Goal: Task Accomplishment & Management: Manage account settings

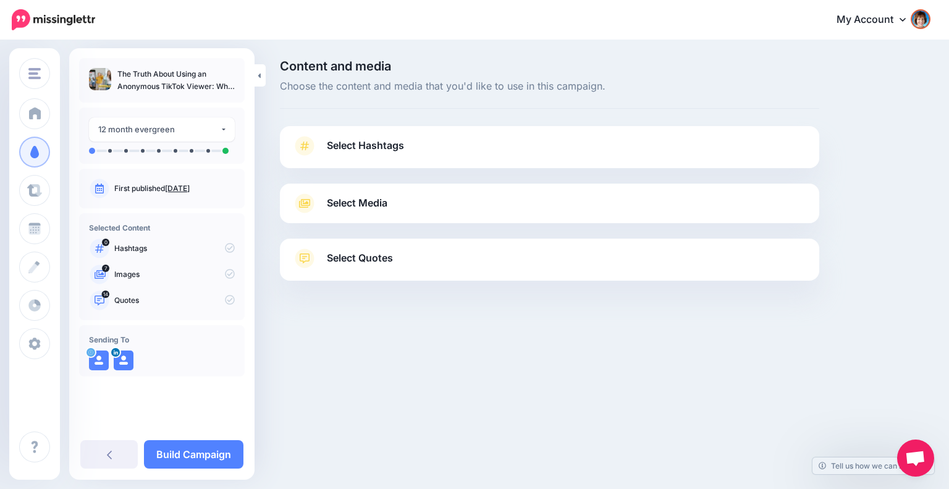
click at [470, 150] on link "Select Hashtags" at bounding box center [549, 152] width 515 height 32
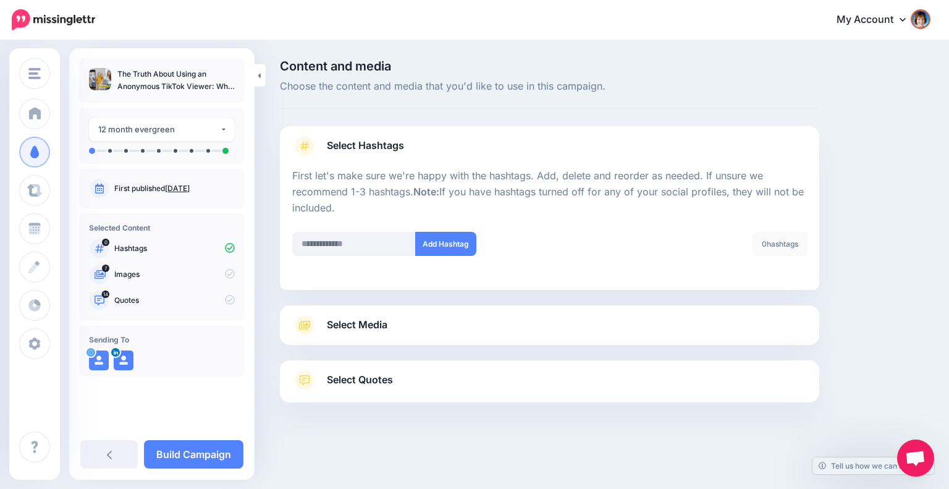
click at [484, 321] on link "Select Media" at bounding box center [549, 325] width 515 height 20
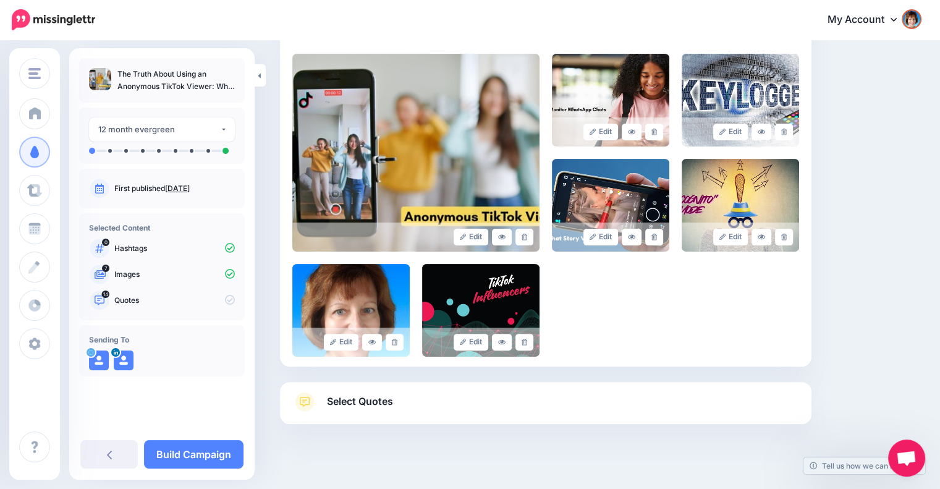
scroll to position [269, 0]
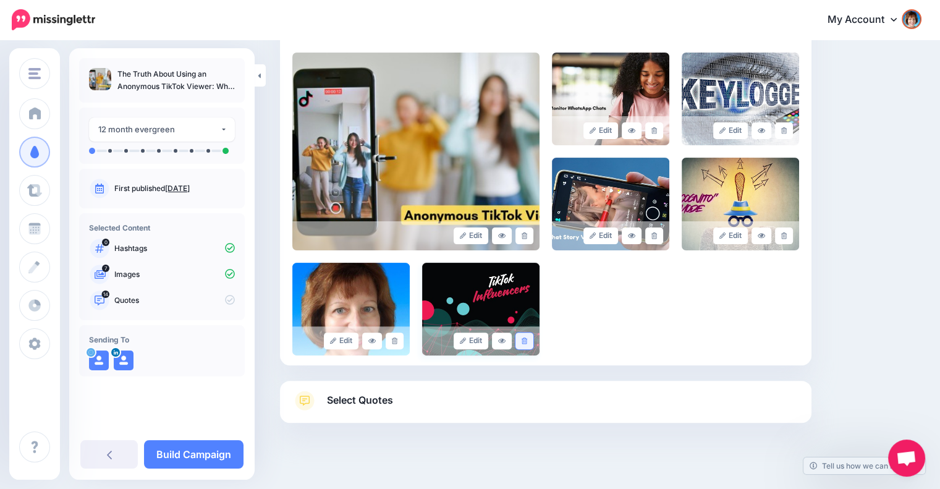
click at [527, 340] on icon at bounding box center [524, 340] width 6 height 7
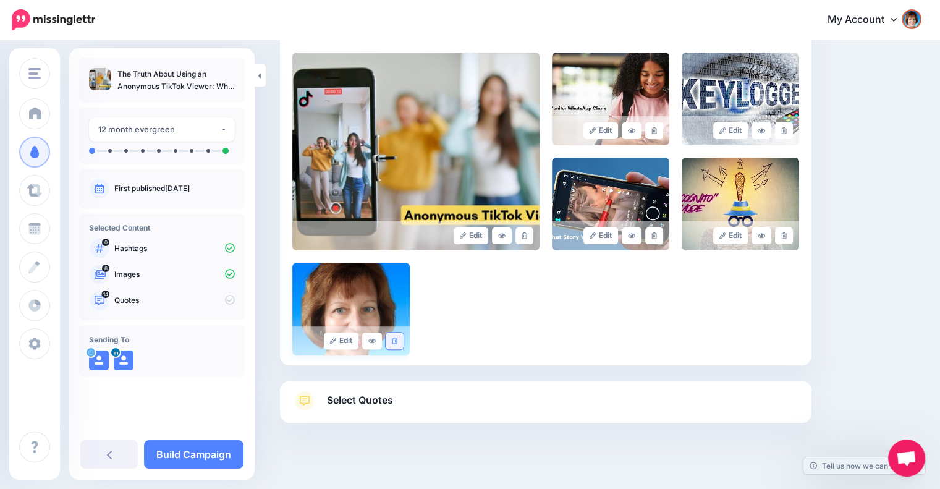
click at [393, 339] on icon at bounding box center [395, 340] width 6 height 7
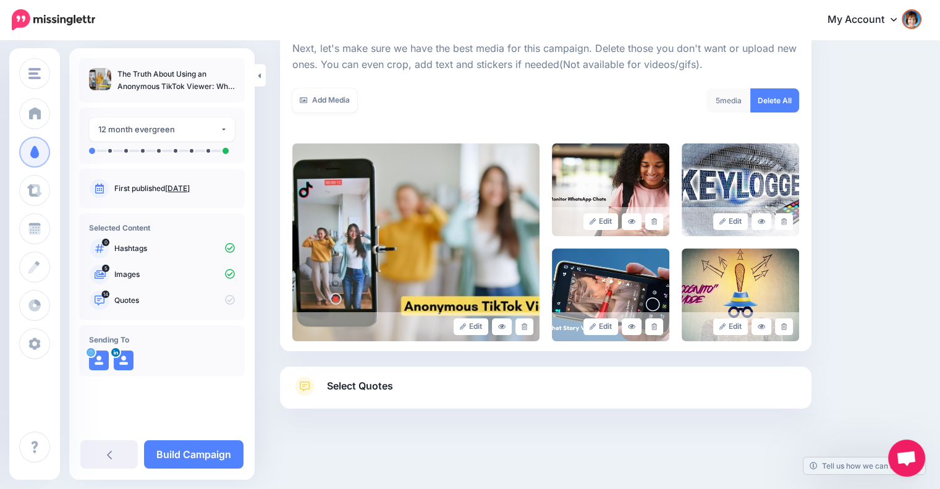
scroll to position [178, 0]
click at [657, 326] on icon at bounding box center [654, 327] width 6 height 7
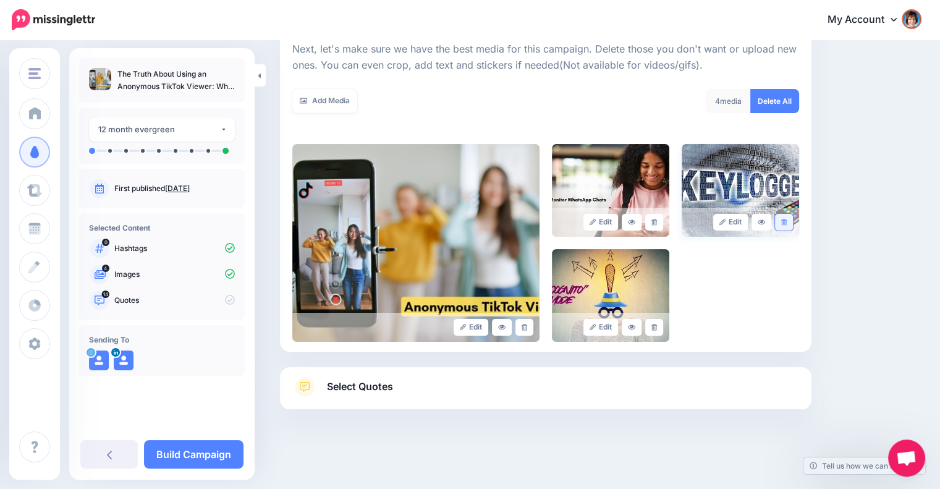
click at [786, 220] on icon at bounding box center [784, 222] width 6 height 7
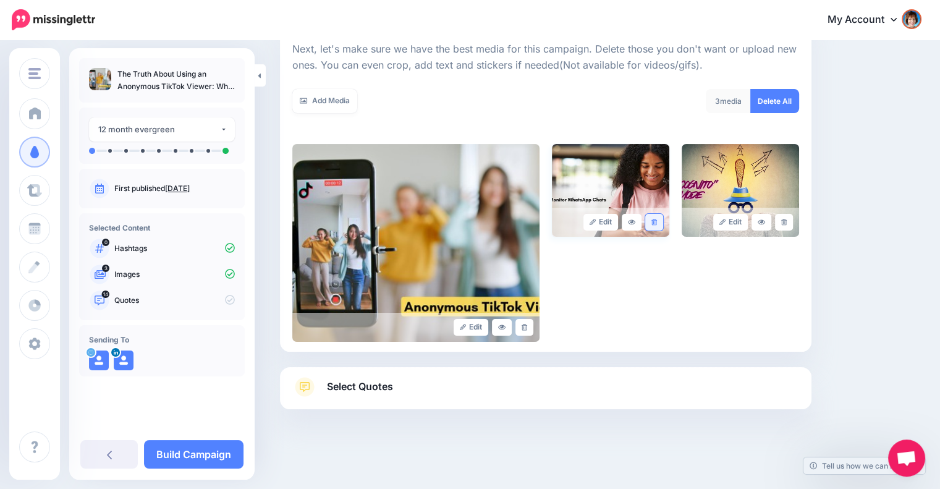
click at [657, 219] on icon at bounding box center [654, 222] width 6 height 7
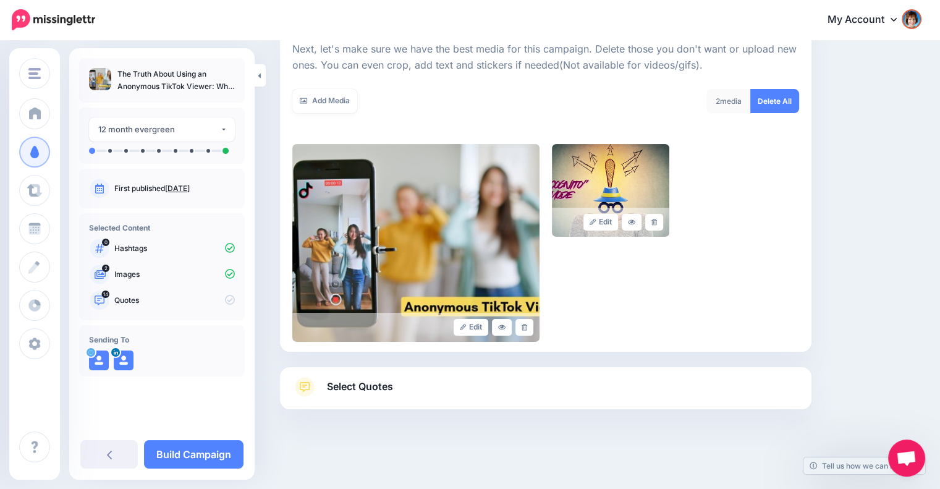
click at [680, 389] on link "Select Quotes" at bounding box center [545, 393] width 507 height 32
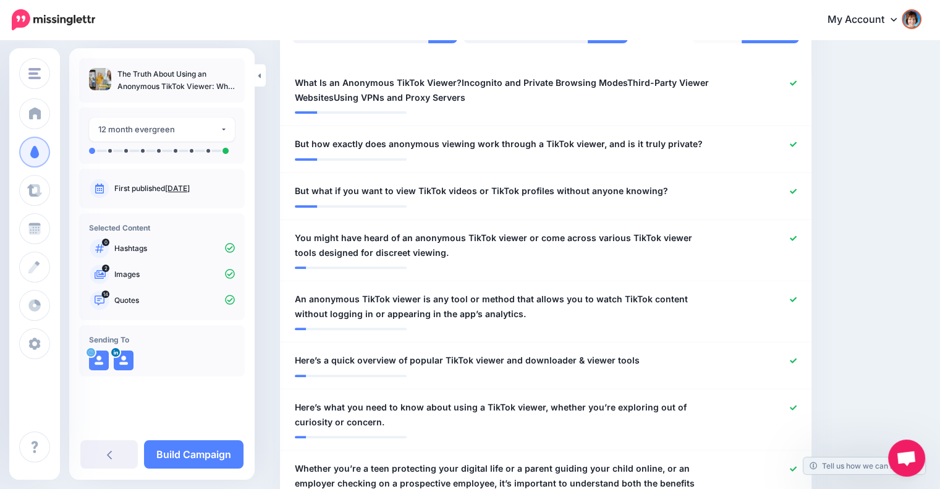
scroll to position [368, 0]
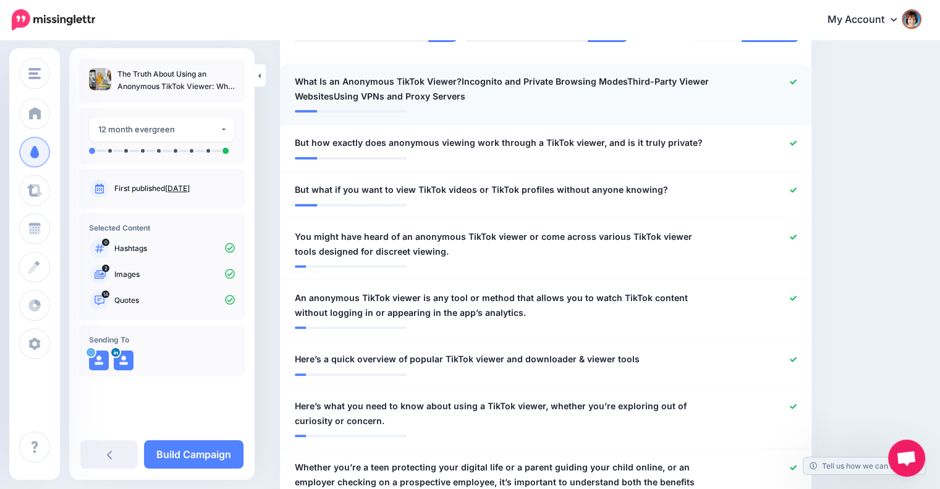
click at [482, 90] on span "What Is an Anonymous TikTok Viewer?Incognito and Private Browsing ModesThird-Pa…" at bounding box center [502, 89] width 415 height 30
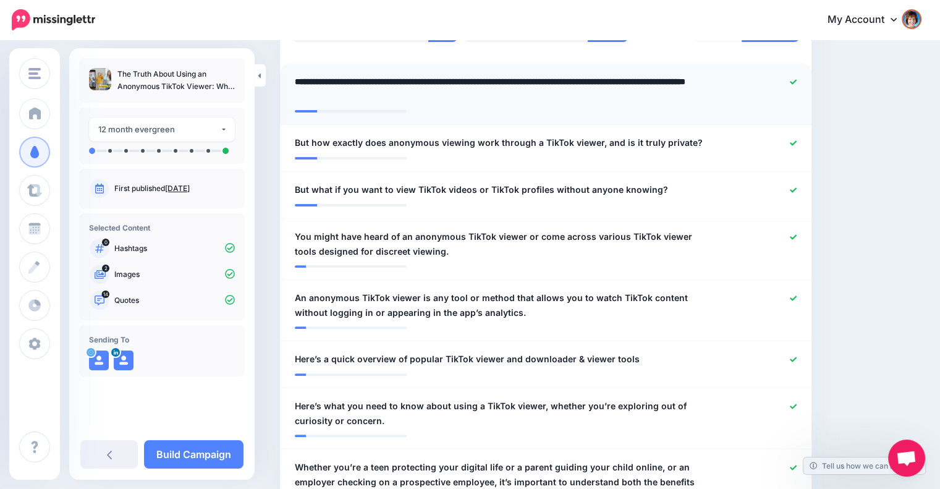
click at [480, 82] on textarea "**********" at bounding box center [505, 89] width 421 height 30
click at [457, 78] on textarea "**********" at bounding box center [505, 89] width 421 height 30
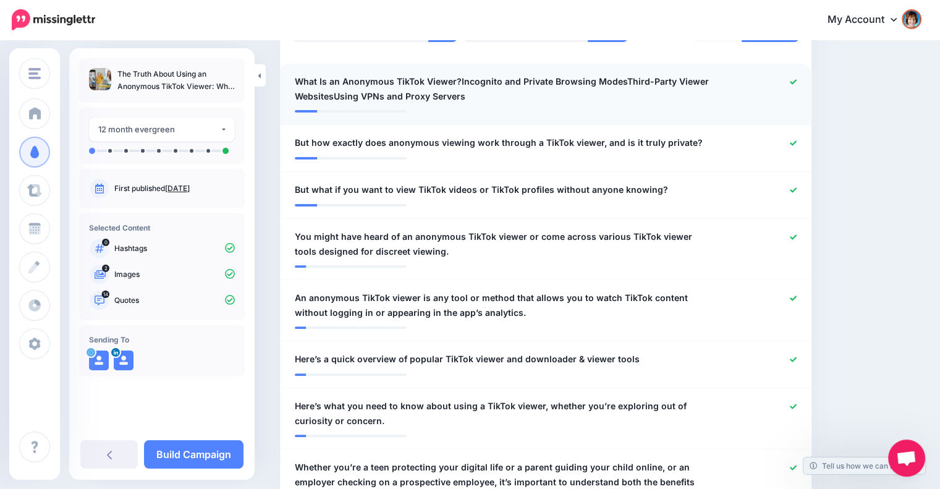
click at [493, 106] on div at bounding box center [546, 107] width 502 height 6
click at [620, 77] on span "What Is an Anonymous TikTok Viewer? Incognito and Private Browsing ModesThird-P…" at bounding box center [502, 89] width 415 height 30
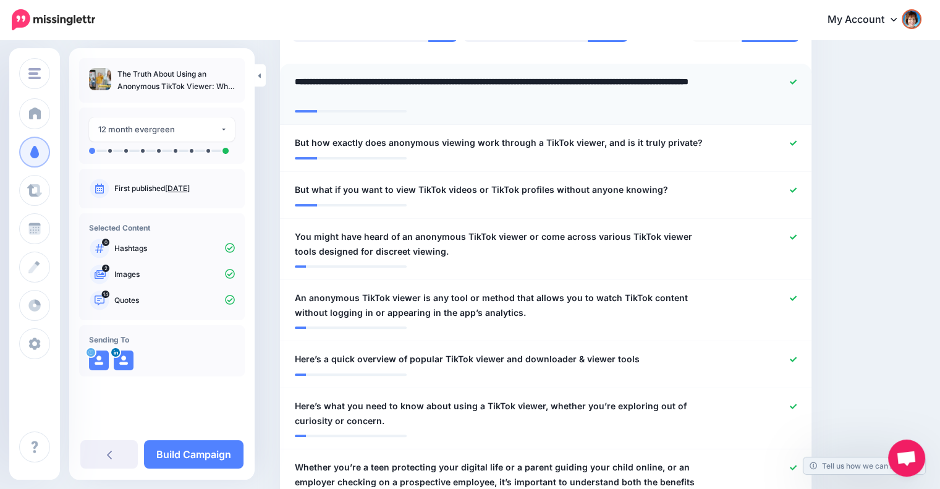
drag, startPoint x: 620, startPoint y: 77, endPoint x: 628, endPoint y: 97, distance: 21.1
click at [628, 97] on textarea "**********" at bounding box center [505, 89] width 421 height 30
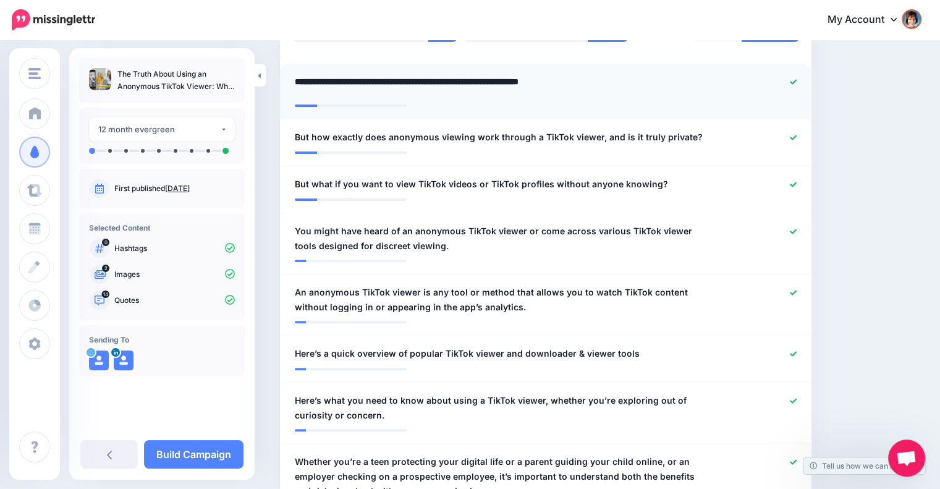
drag, startPoint x: 458, startPoint y: 82, endPoint x: 644, endPoint y: 72, distance: 186.2
click at [644, 72] on li "**********" at bounding box center [545, 92] width 531 height 56
type textarea "**********"
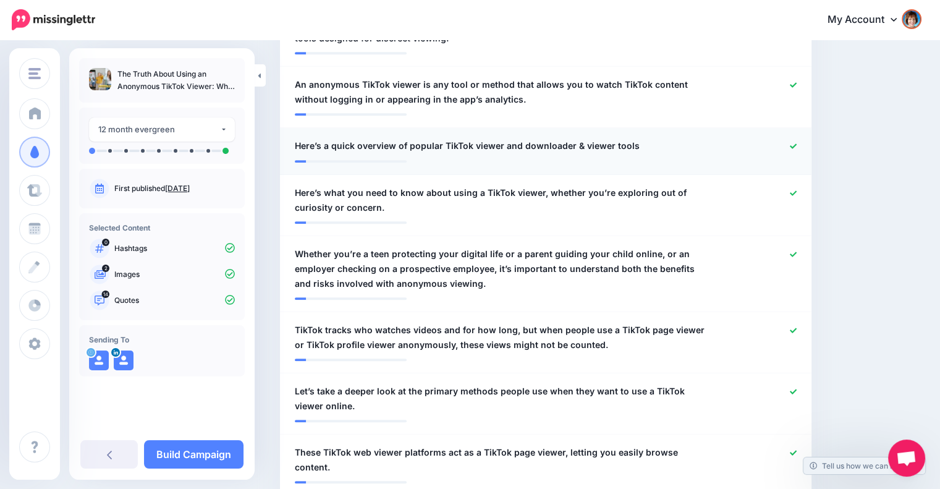
scroll to position [567, 0]
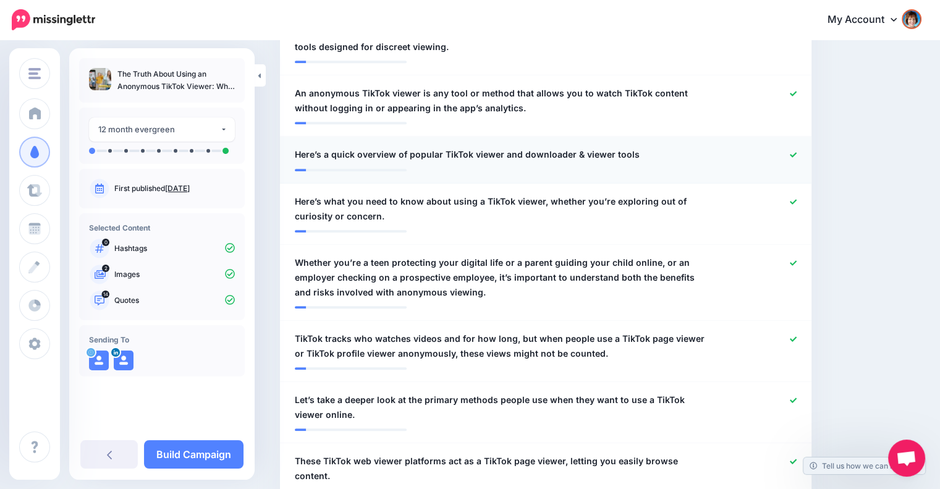
click at [796, 151] on icon at bounding box center [793, 154] width 7 height 7
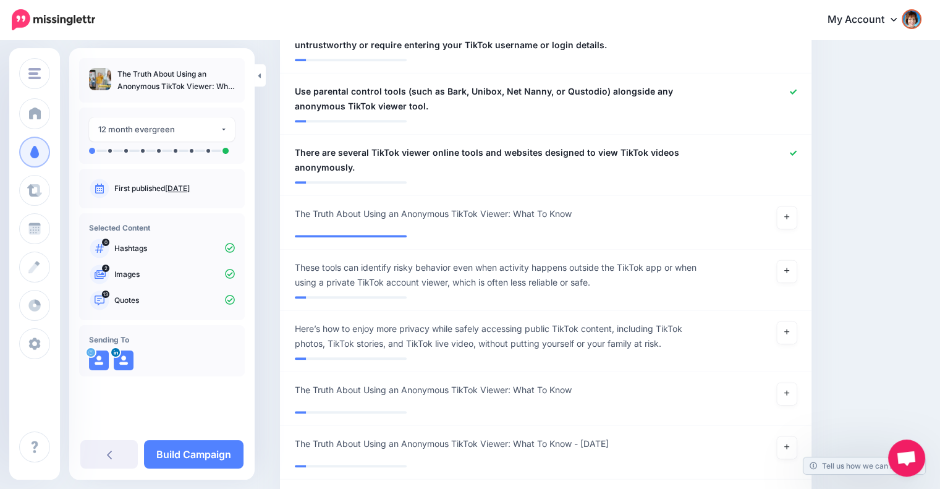
scroll to position [1048, 0]
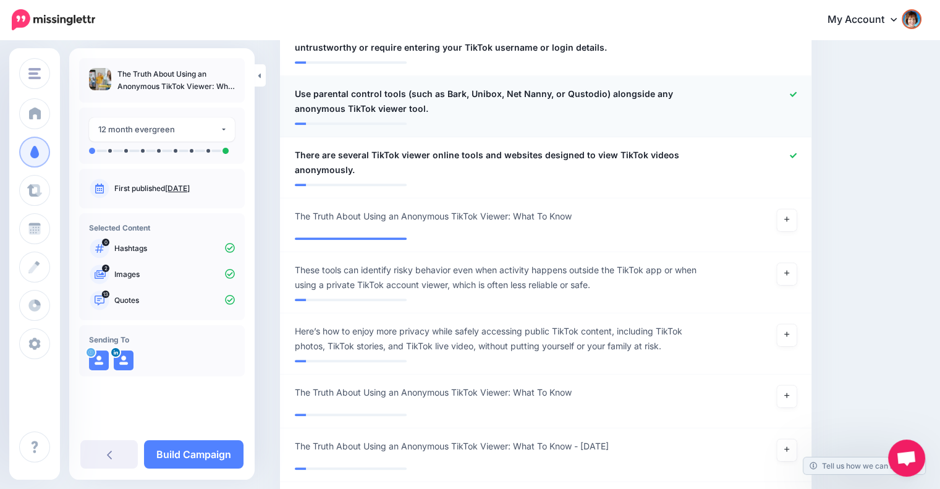
click at [796, 91] on icon at bounding box center [793, 93] width 7 height 5
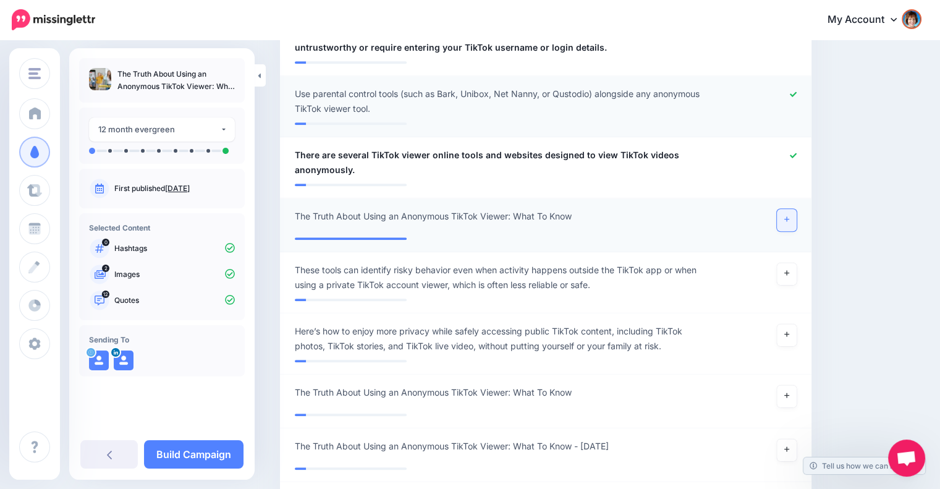
click at [789, 217] on icon at bounding box center [786, 219] width 5 height 5
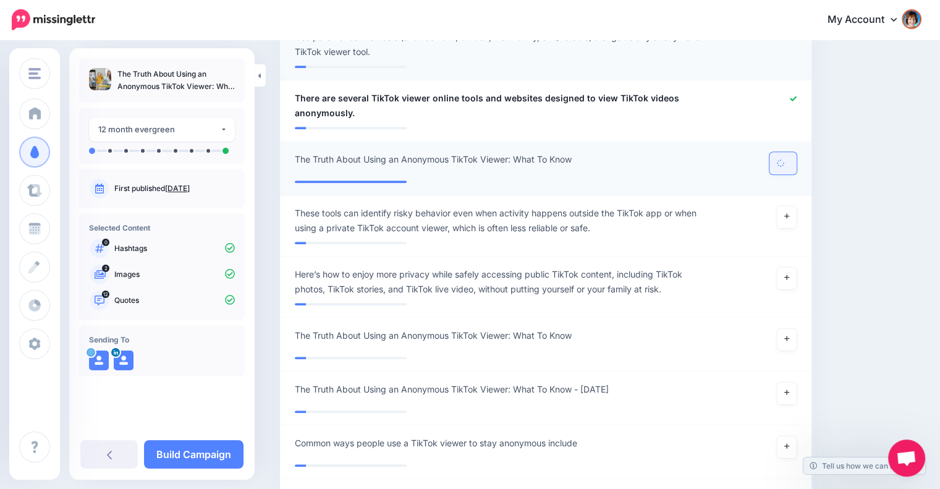
scroll to position [1132, 0]
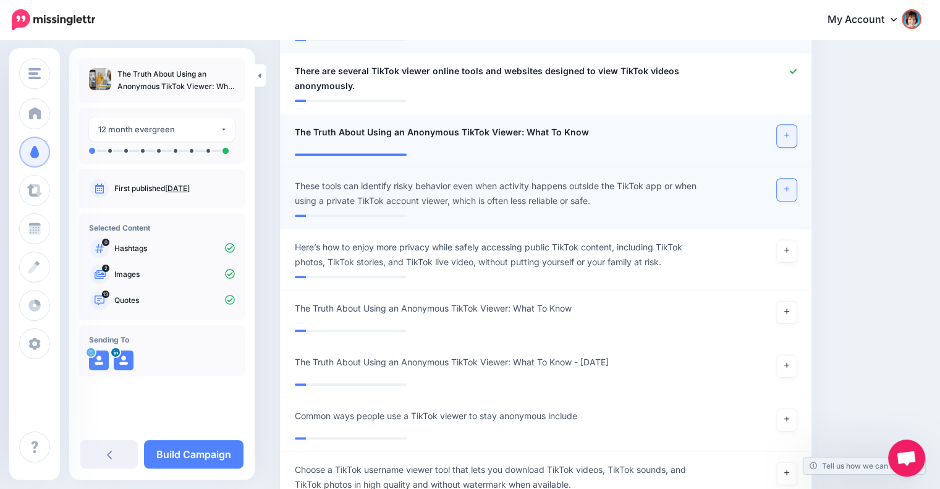
click at [789, 187] on icon at bounding box center [786, 189] width 5 height 5
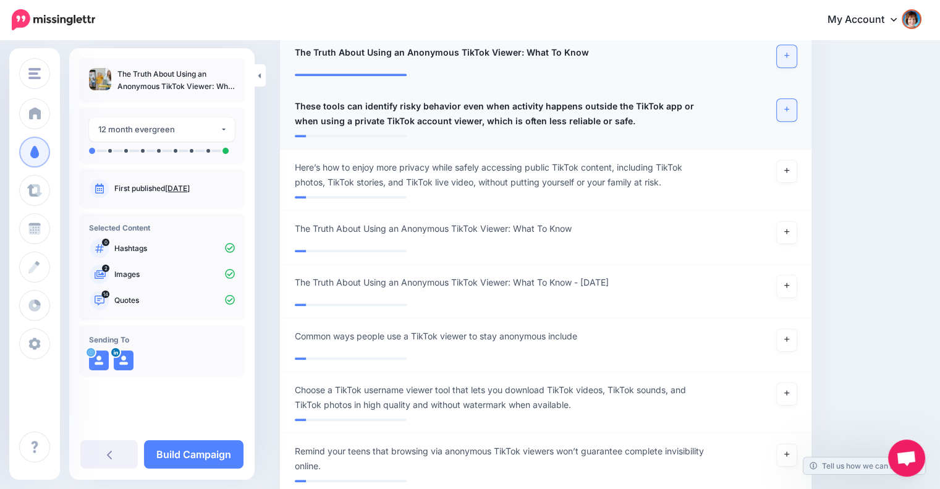
scroll to position [1212, 0]
click at [789, 229] on icon at bounding box center [786, 231] width 5 height 5
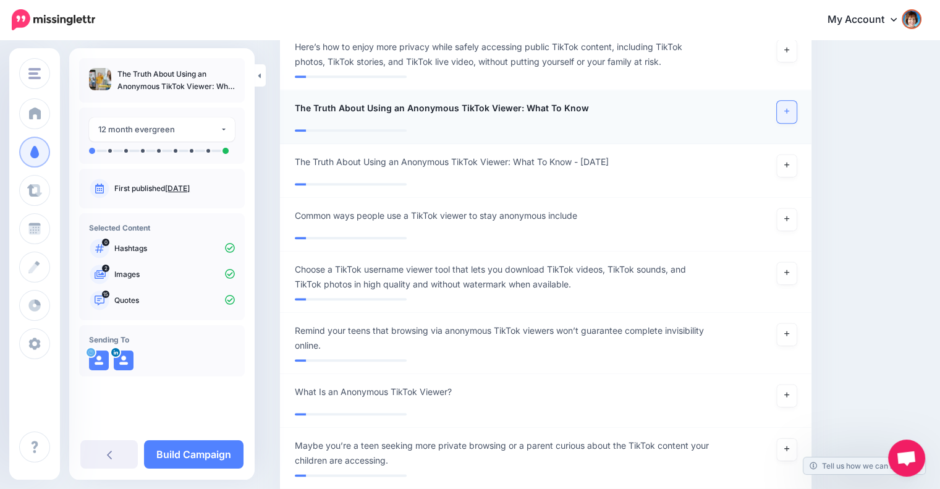
scroll to position [1332, 0]
click at [789, 216] on icon at bounding box center [786, 218] width 5 height 5
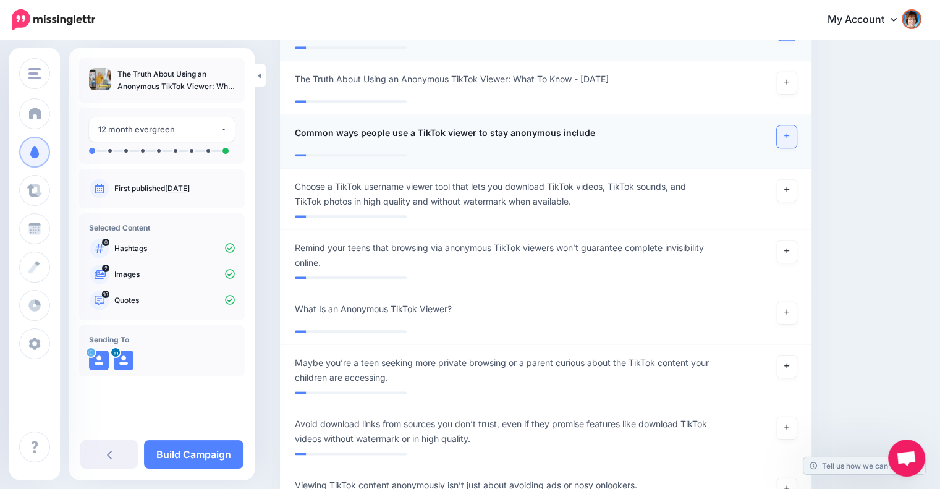
scroll to position [1415, 0]
click at [789, 247] on icon at bounding box center [786, 250] width 5 height 7
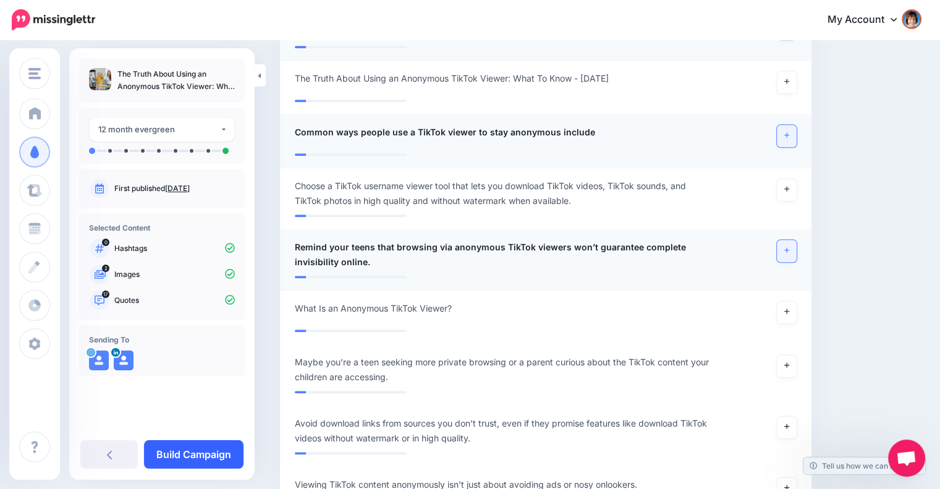
click at [208, 455] on link "Build Campaign" at bounding box center [193, 454] width 99 height 28
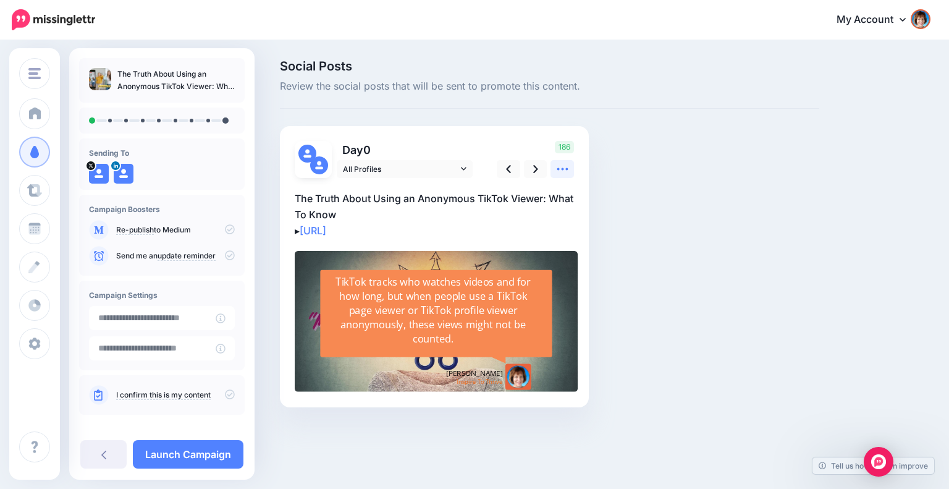
click at [569, 168] on link at bounding box center [561, 169] width 23 height 18
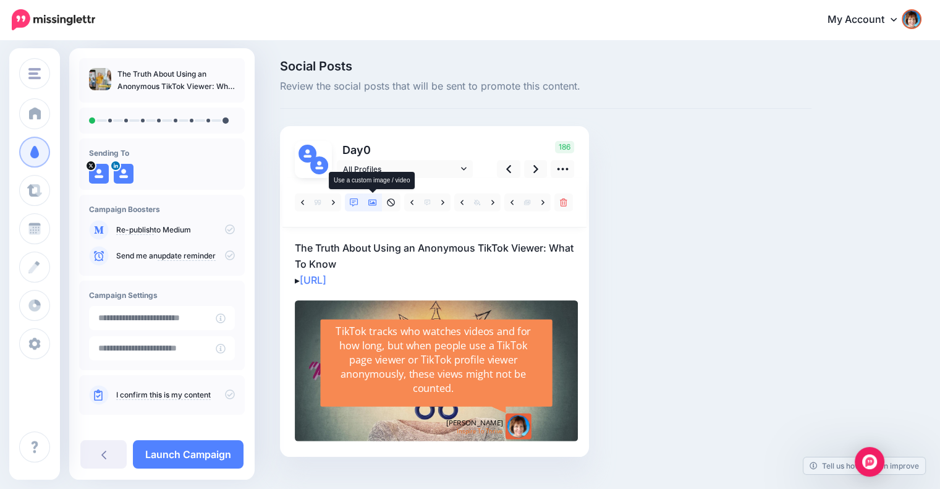
click at [373, 200] on icon at bounding box center [372, 202] width 9 height 9
click at [373, 201] on icon at bounding box center [372, 203] width 9 height 6
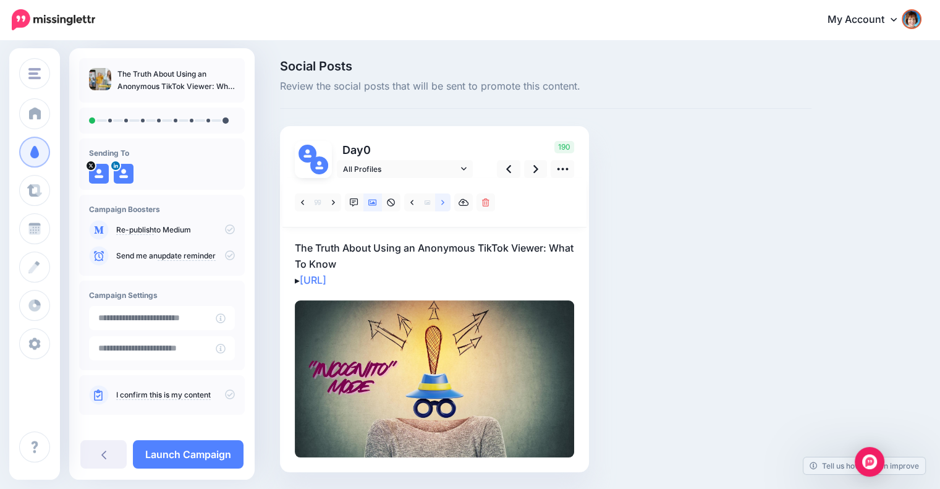
click at [437, 203] on link at bounding box center [442, 202] width 15 height 18
click at [442, 203] on icon at bounding box center [442, 202] width 3 height 9
click at [409, 201] on link at bounding box center [411, 202] width 15 height 18
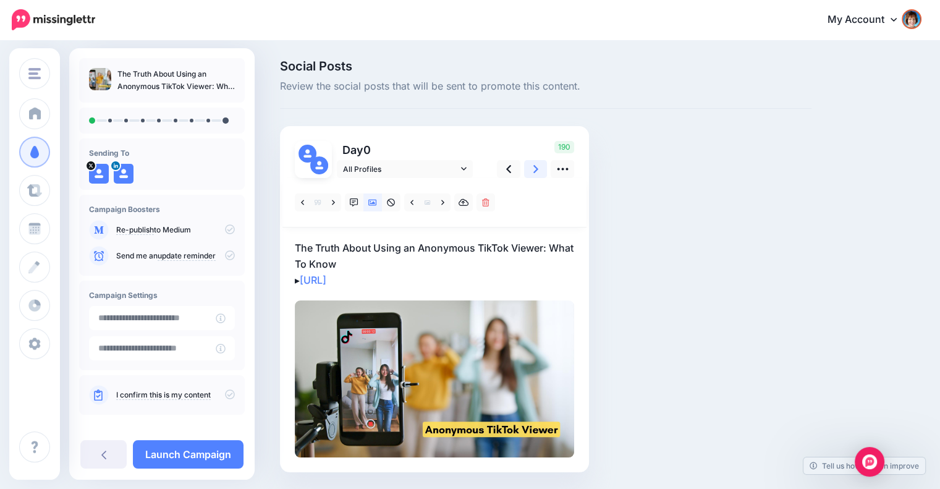
click at [534, 173] on icon at bounding box center [535, 168] width 5 height 13
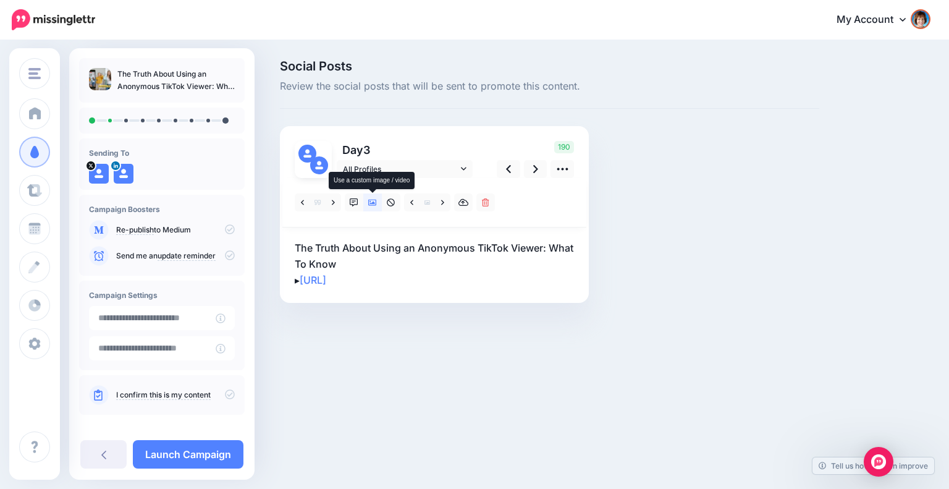
click at [374, 203] on icon at bounding box center [372, 203] width 9 height 6
click at [466, 171] on icon at bounding box center [464, 168] width 6 height 9
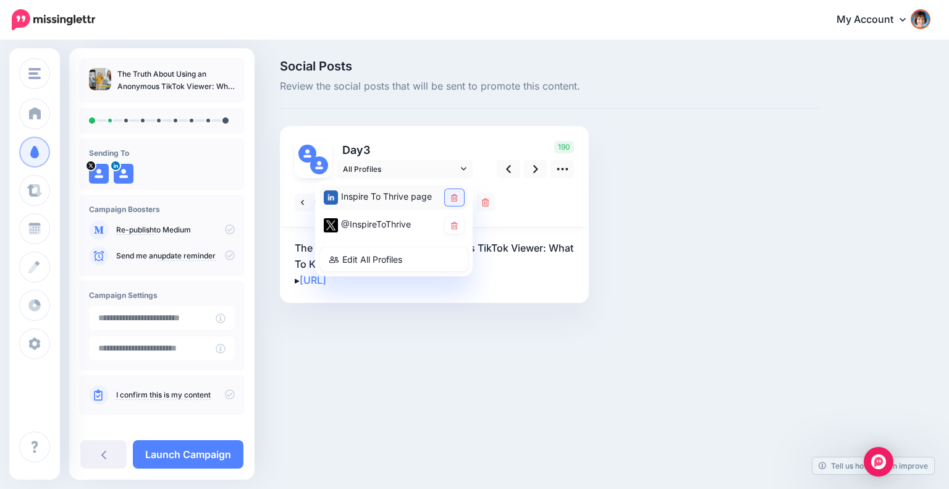
click at [451, 203] on link at bounding box center [454, 197] width 19 height 17
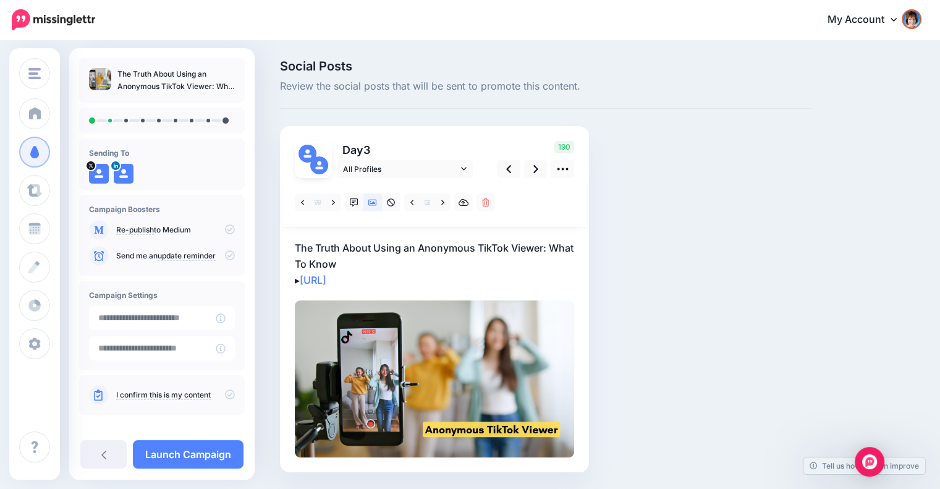
click at [540, 193] on div at bounding box center [434, 202] width 304 height 49
click at [531, 173] on link at bounding box center [535, 169] width 23 height 18
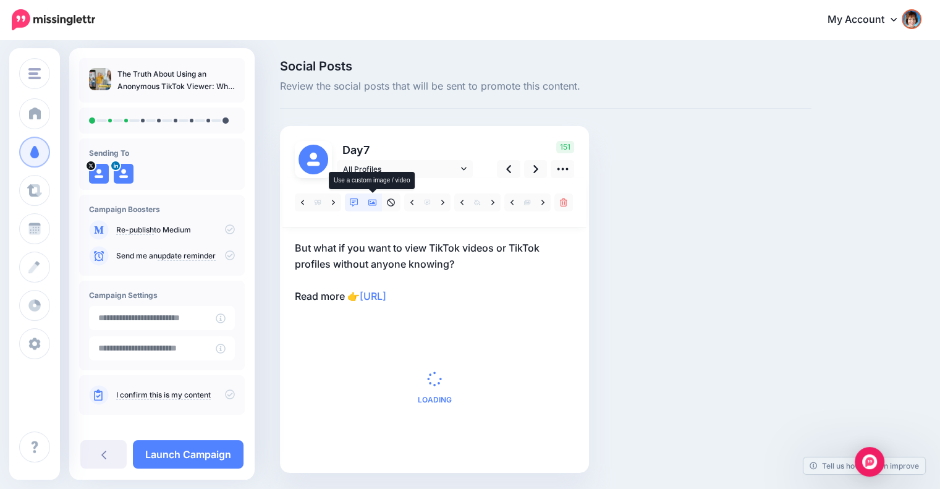
click at [373, 200] on icon at bounding box center [372, 202] width 9 height 9
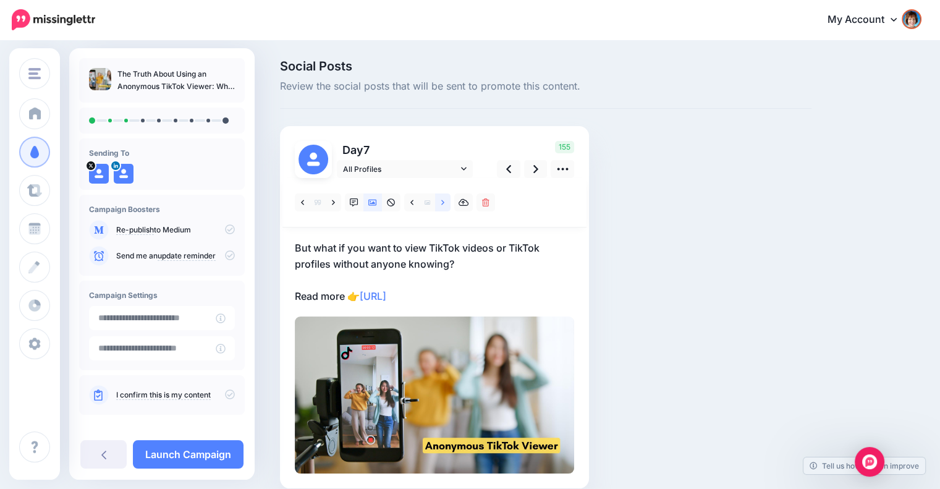
click at [440, 201] on link at bounding box center [442, 202] width 15 height 18
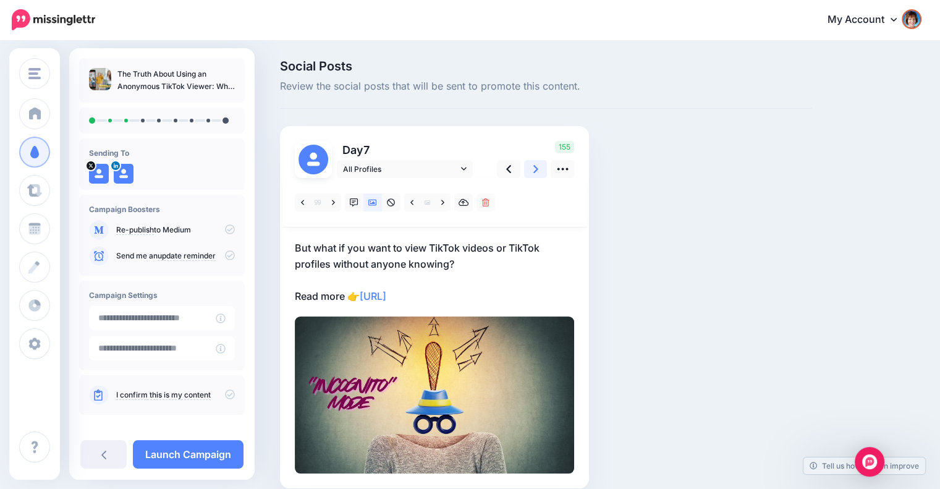
click at [533, 167] on icon at bounding box center [535, 168] width 5 height 13
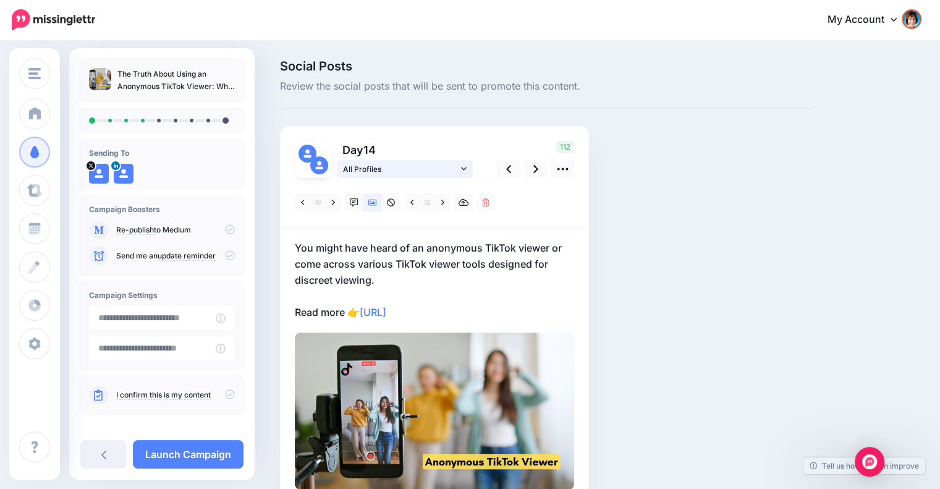
click at [462, 170] on icon at bounding box center [464, 168] width 6 height 9
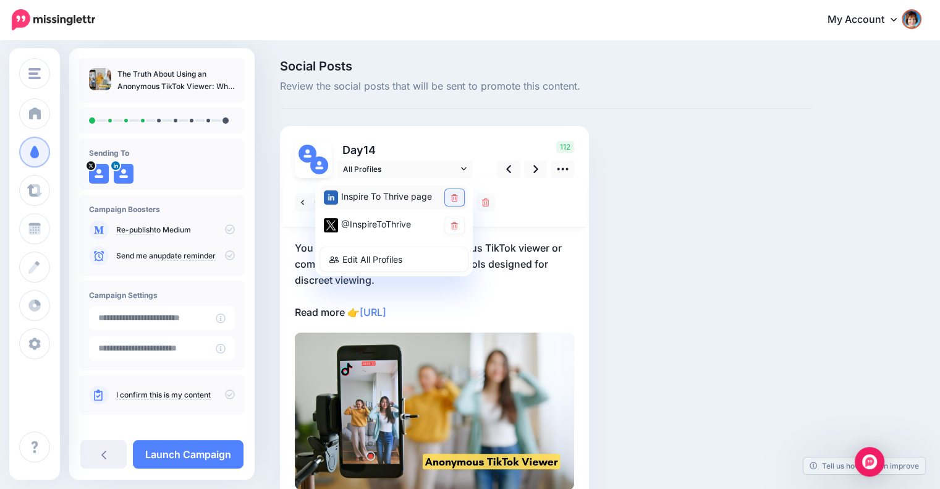
click at [457, 191] on link at bounding box center [454, 197] width 19 height 17
click at [533, 170] on icon at bounding box center [535, 168] width 5 height 13
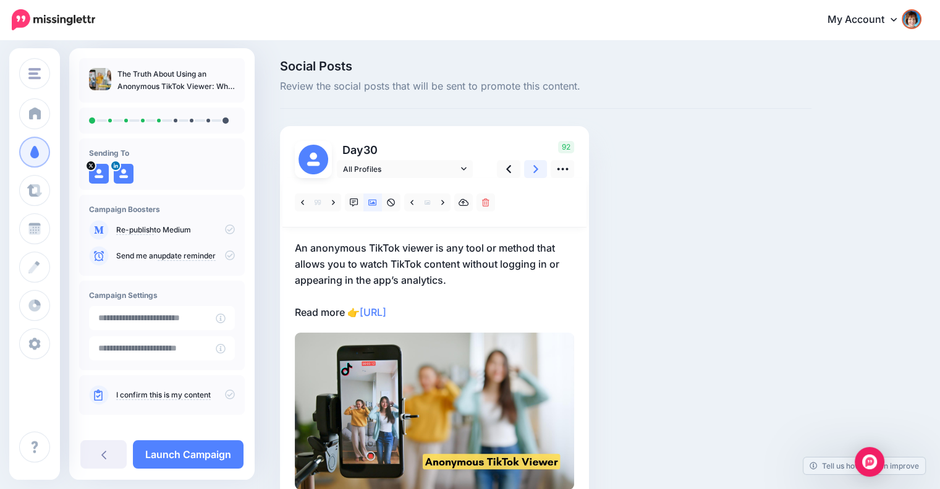
click at [534, 166] on icon at bounding box center [535, 169] width 5 height 8
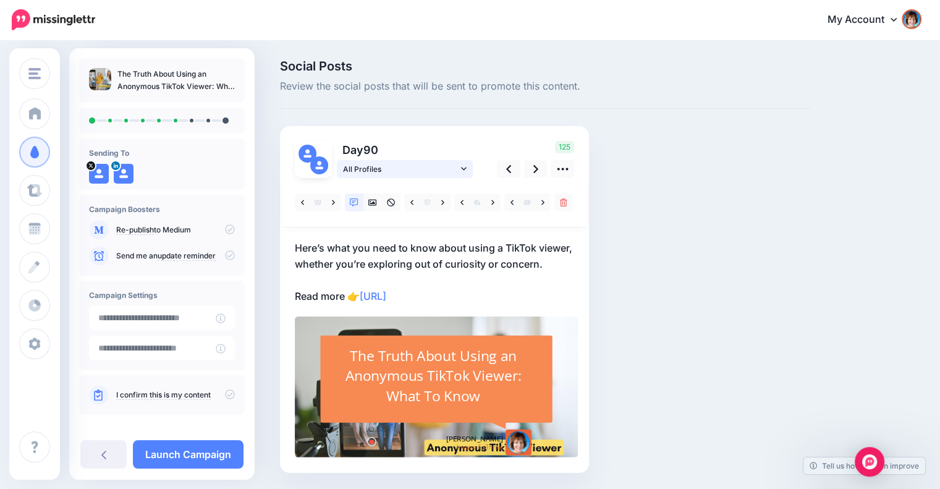
click at [464, 164] on icon at bounding box center [464, 168] width 6 height 9
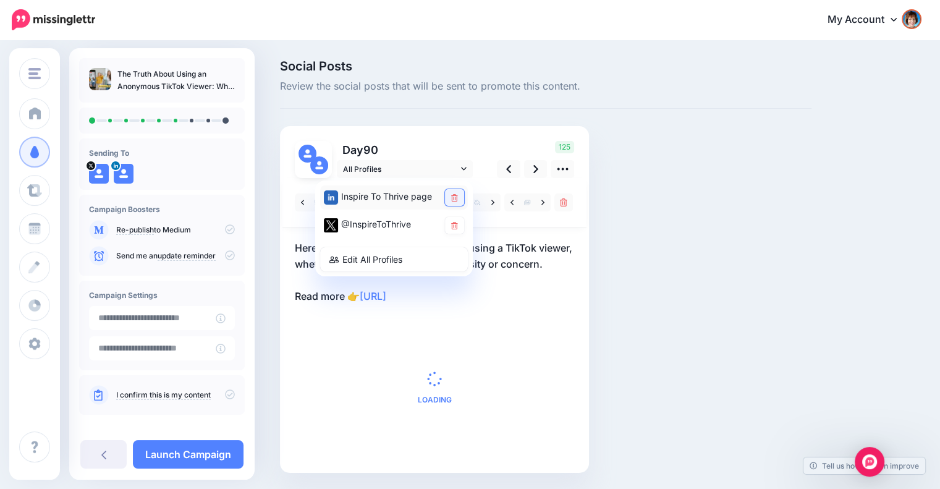
click at [457, 192] on link at bounding box center [454, 197] width 19 height 17
click at [628, 230] on div "Social Posts Review the social posts that will be sent to promote this content.…" at bounding box center [546, 285] width 550 height 450
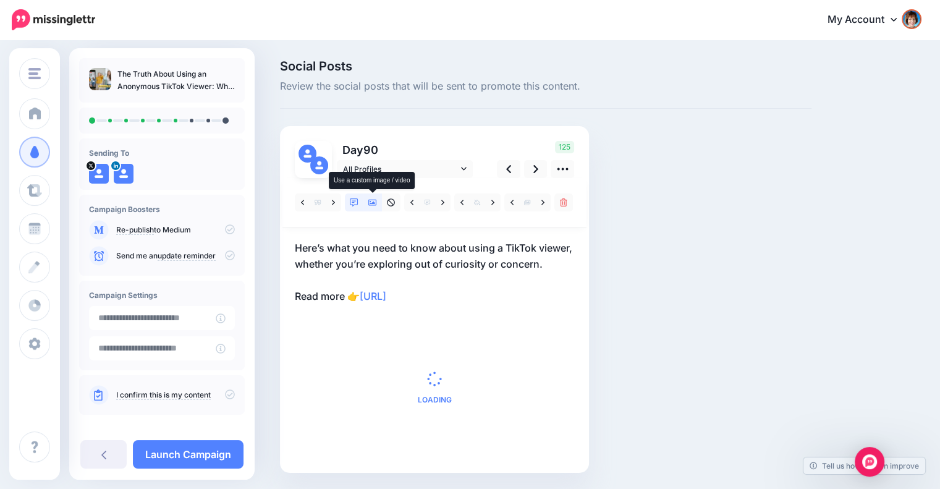
click at [373, 198] on icon at bounding box center [372, 202] width 9 height 9
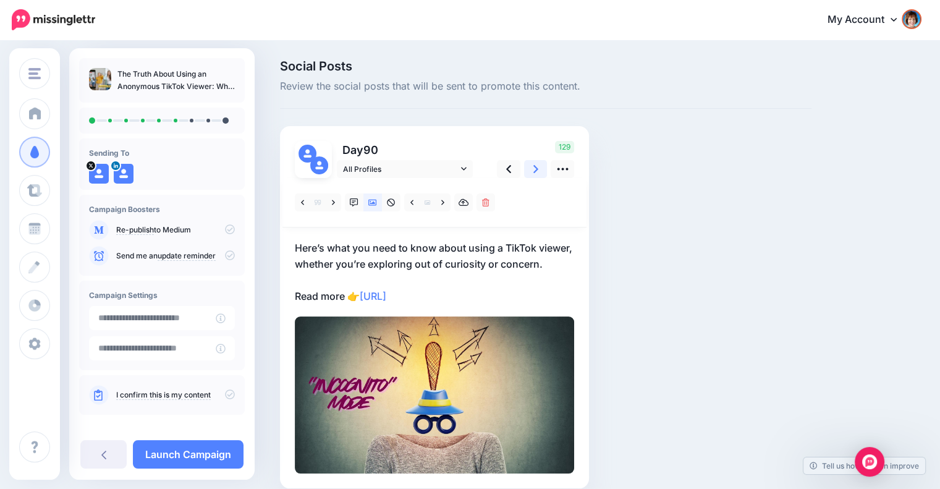
click at [533, 168] on icon at bounding box center [535, 168] width 5 height 13
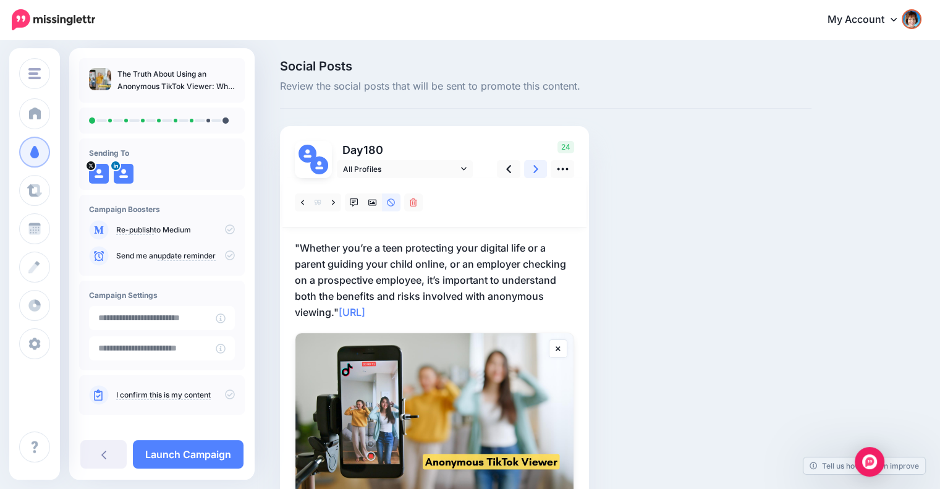
click at [536, 166] on icon at bounding box center [535, 168] width 5 height 13
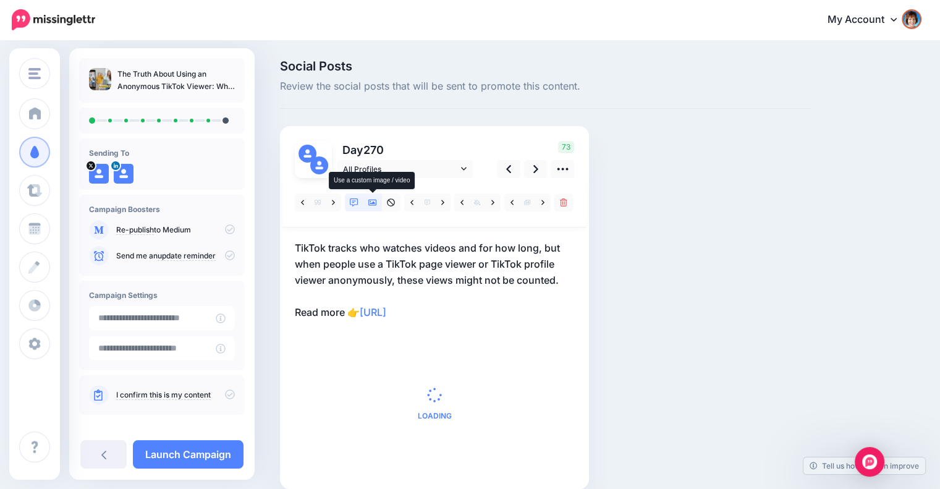
click at [369, 203] on icon at bounding box center [372, 202] width 9 height 9
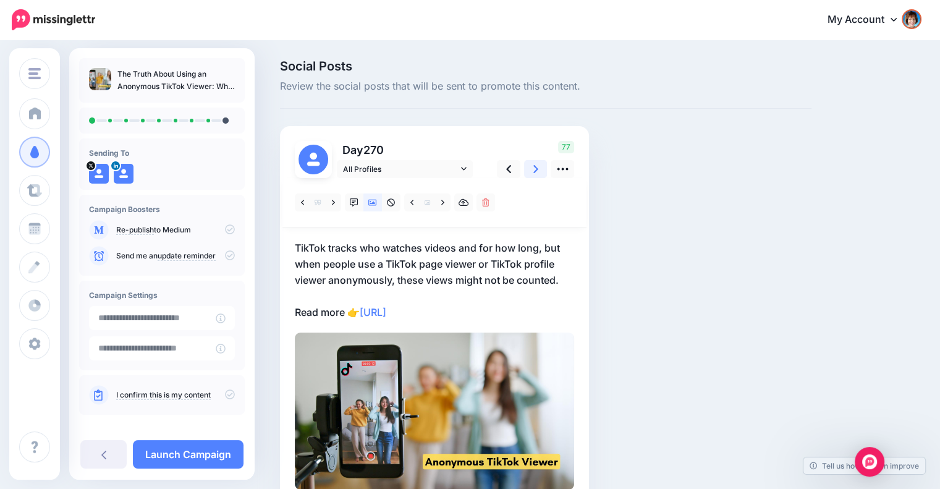
click at [529, 170] on link at bounding box center [535, 169] width 23 height 18
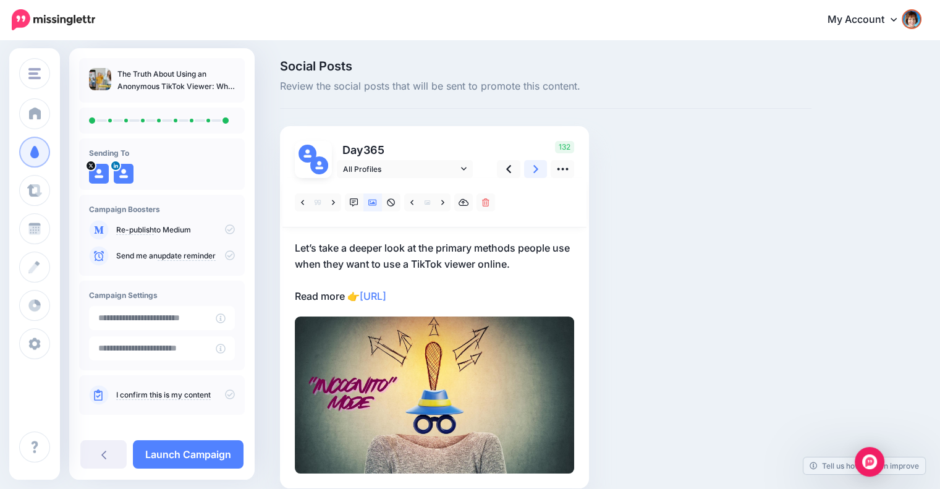
click at [529, 170] on link at bounding box center [535, 169] width 23 height 18
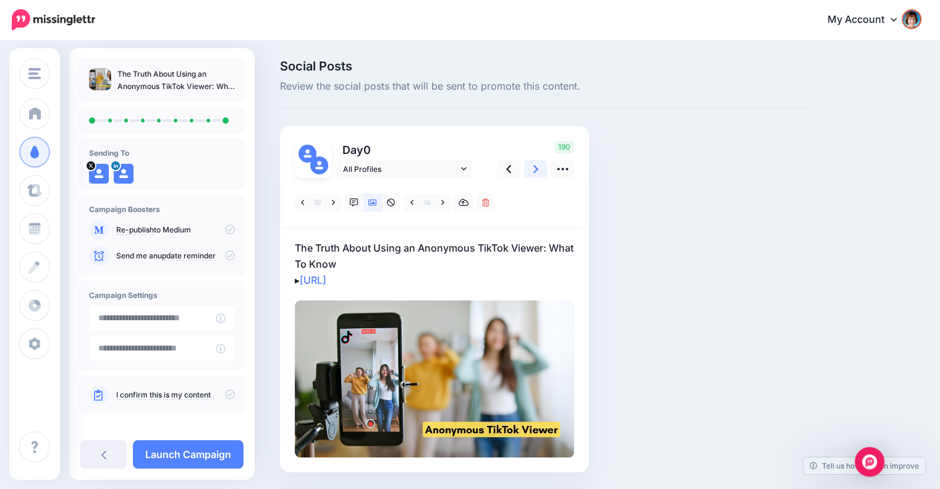
click at [527, 169] on link at bounding box center [535, 169] width 23 height 18
click at [529, 169] on link at bounding box center [535, 169] width 23 height 18
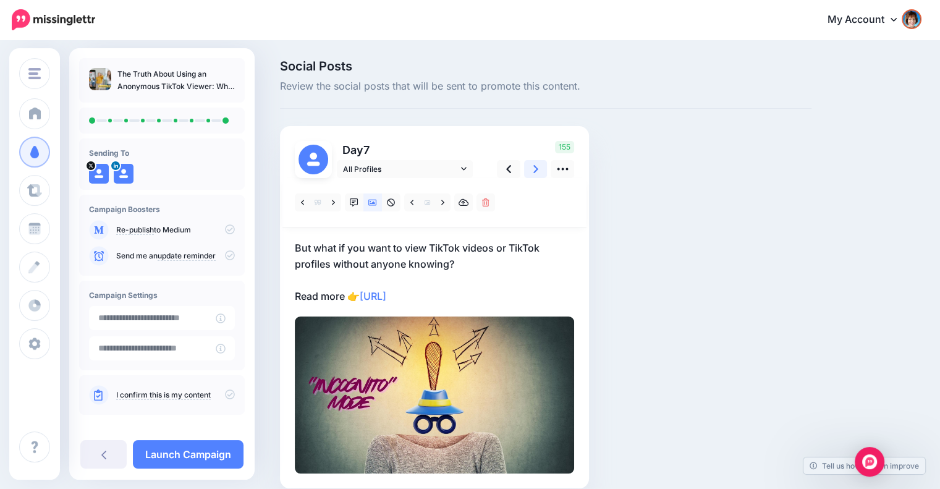
click at [529, 169] on link at bounding box center [535, 169] width 23 height 18
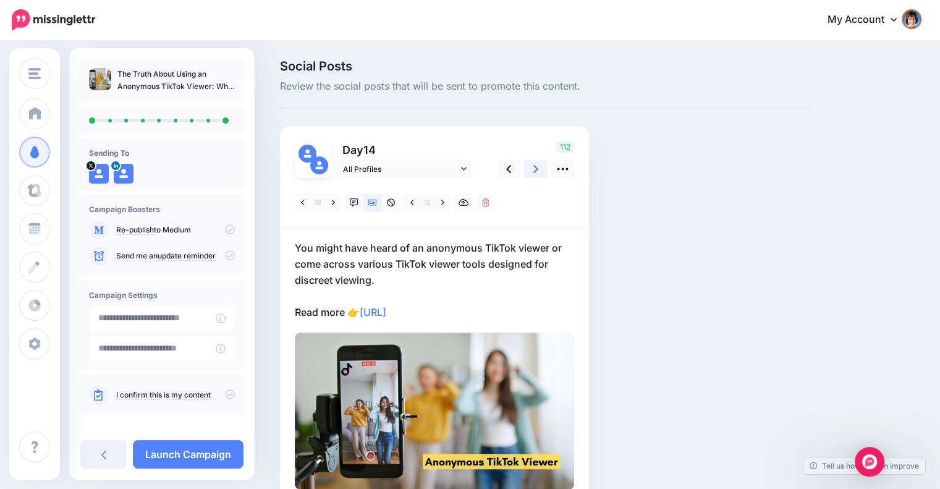
click at [526, 170] on link at bounding box center [535, 169] width 23 height 18
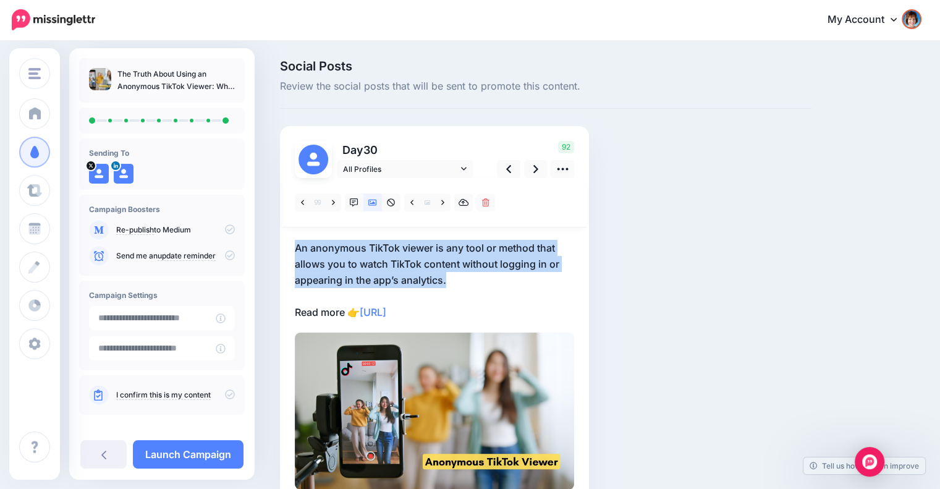
drag, startPoint x: 288, startPoint y: 243, endPoint x: 473, endPoint y: 276, distance: 188.3
click at [473, 276] on div "Day 30 All Profiles" at bounding box center [434, 315] width 309 height 378
copy p "An anonymous TikTok viewer is any tool or method that allows you to watch TikTo…"
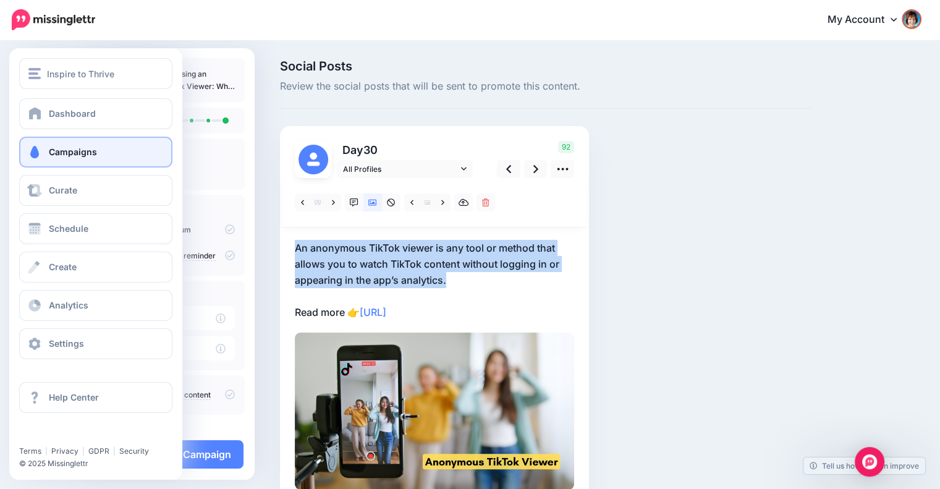
click at [46, 155] on link "Campaigns" at bounding box center [95, 152] width 153 height 31
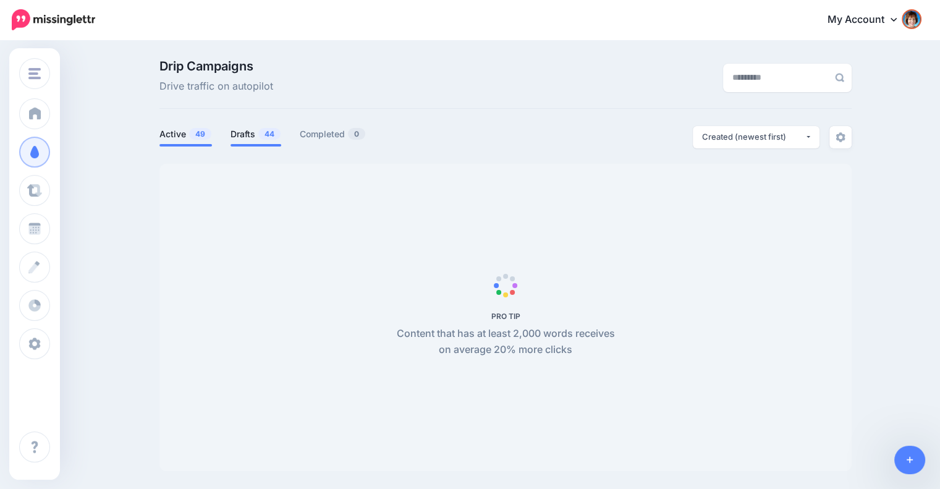
click at [250, 130] on link "Drafts 44" at bounding box center [255, 134] width 51 height 15
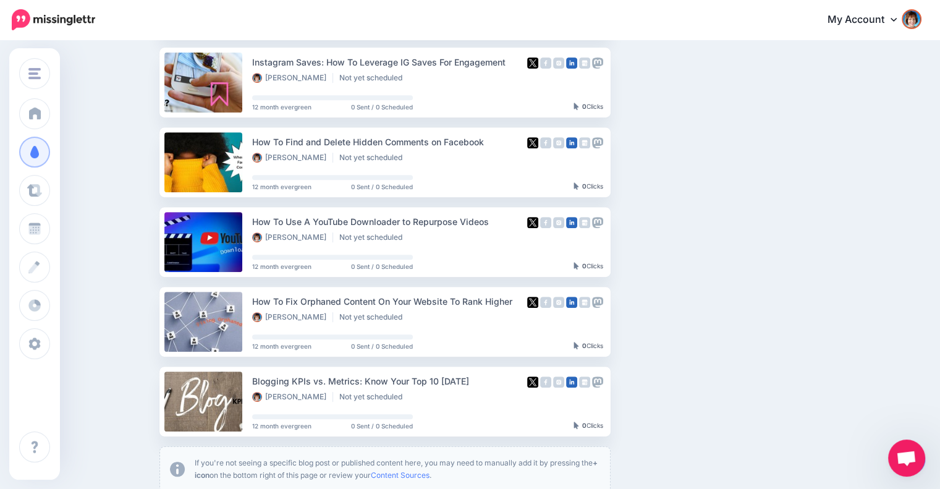
scroll to position [618, 0]
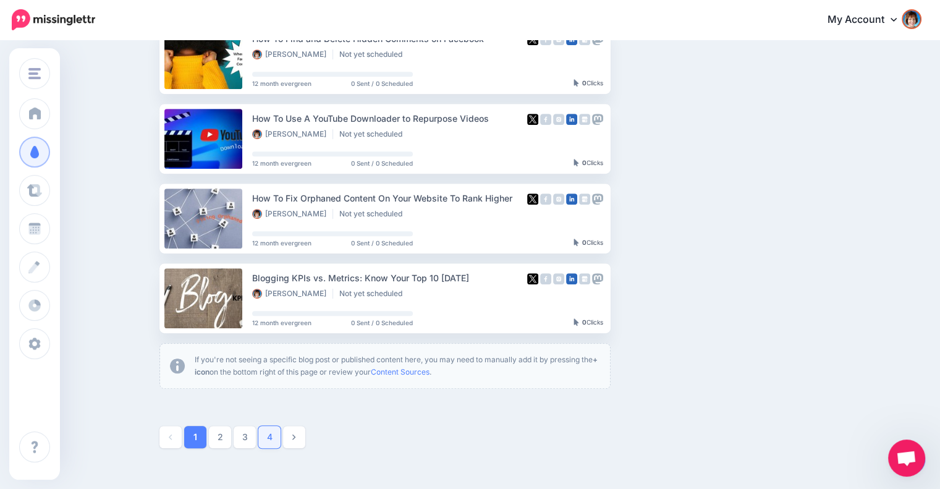
click at [279, 437] on link "4" at bounding box center [269, 437] width 22 height 22
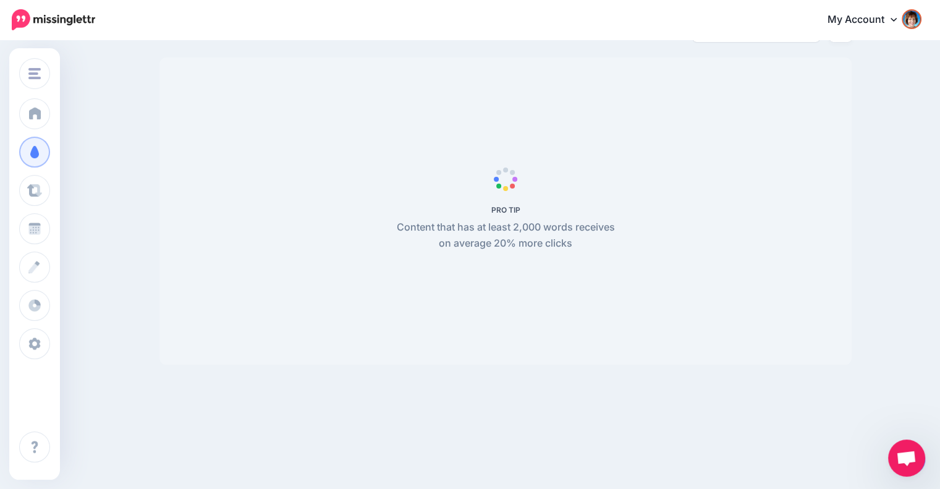
scroll to position [106, 0]
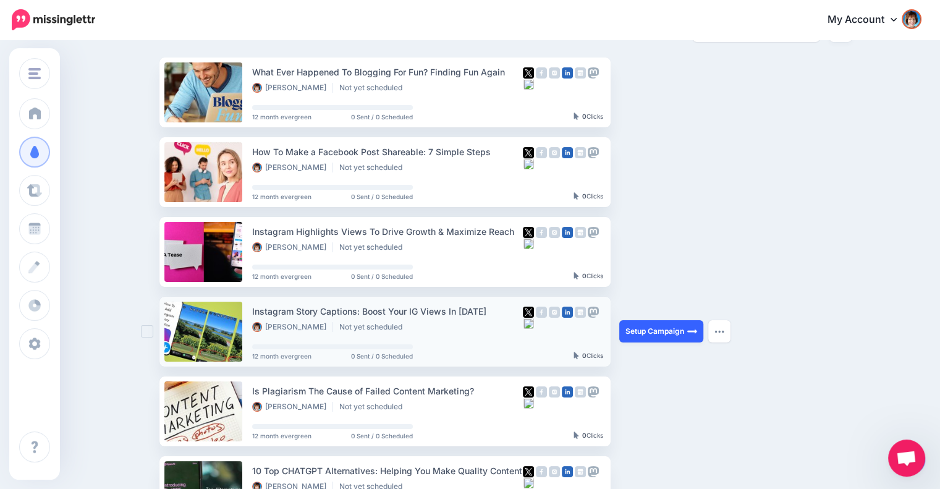
click at [660, 331] on link "Setup Campaign" at bounding box center [661, 331] width 84 height 22
click at [909, 457] on span "Open chat" at bounding box center [906, 458] width 20 height 17
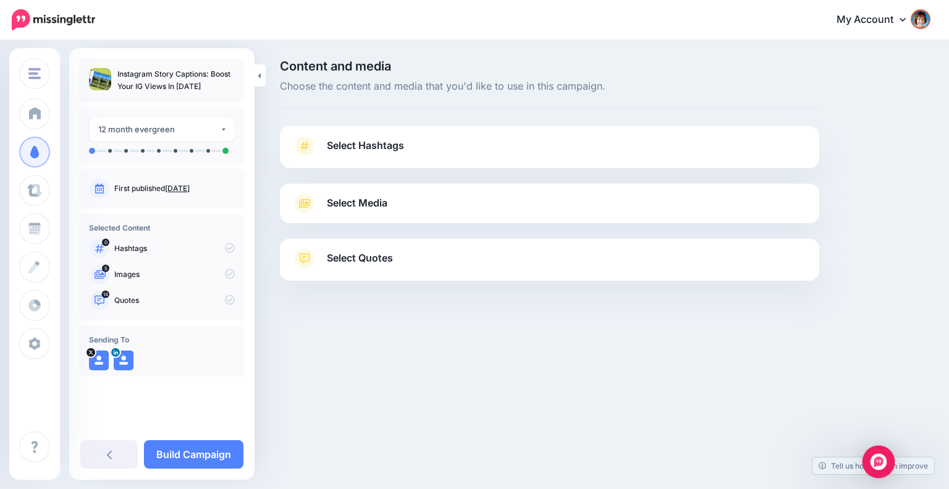
click at [877, 462] on img "Open Intercom Messenger" at bounding box center [879, 461] width 16 height 16
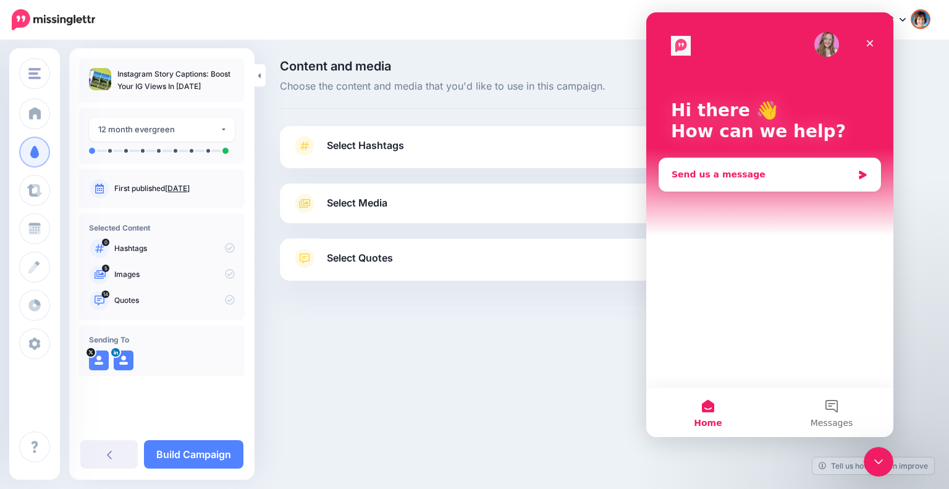
click at [764, 175] on div "Send us a message" at bounding box center [762, 174] width 181 height 13
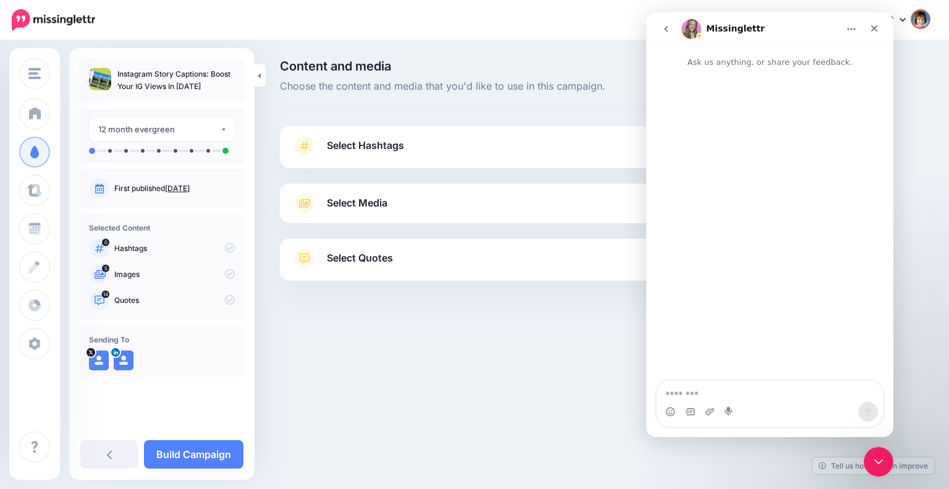
click at [764, 398] on textarea "Message…" at bounding box center [770, 391] width 226 height 21
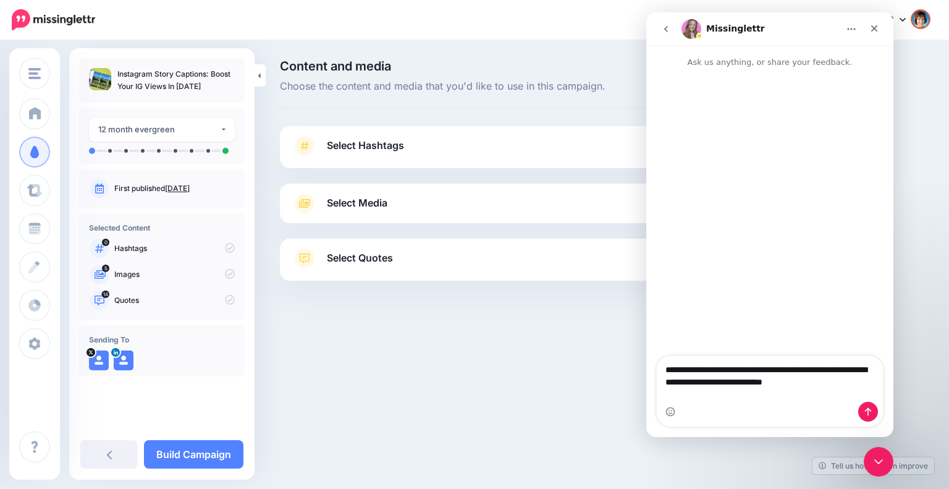
type textarea "**********"
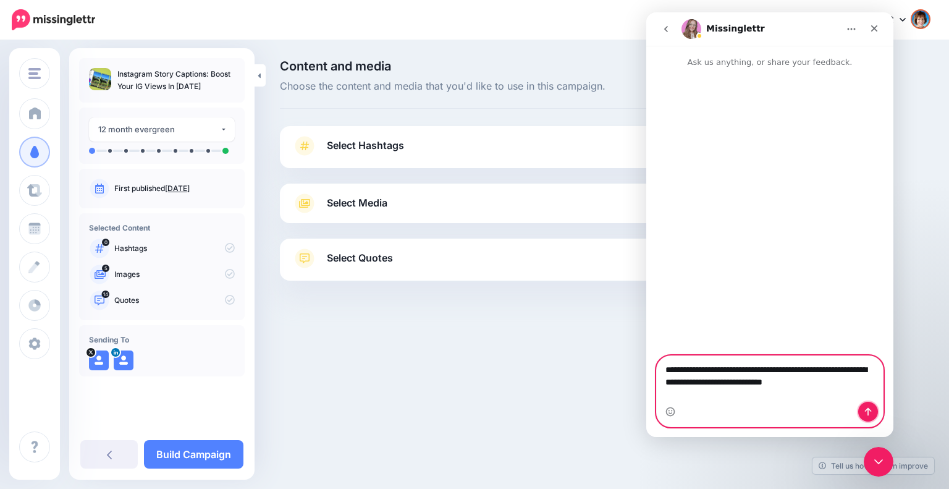
click at [866, 411] on icon "Send a message…" at bounding box center [868, 412] width 10 height 10
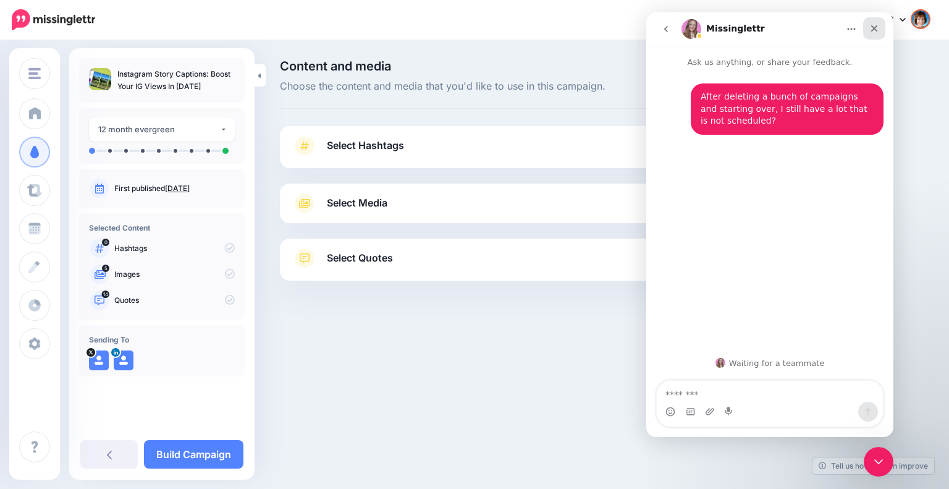
click at [876, 27] on icon "Close" at bounding box center [874, 28] width 10 height 10
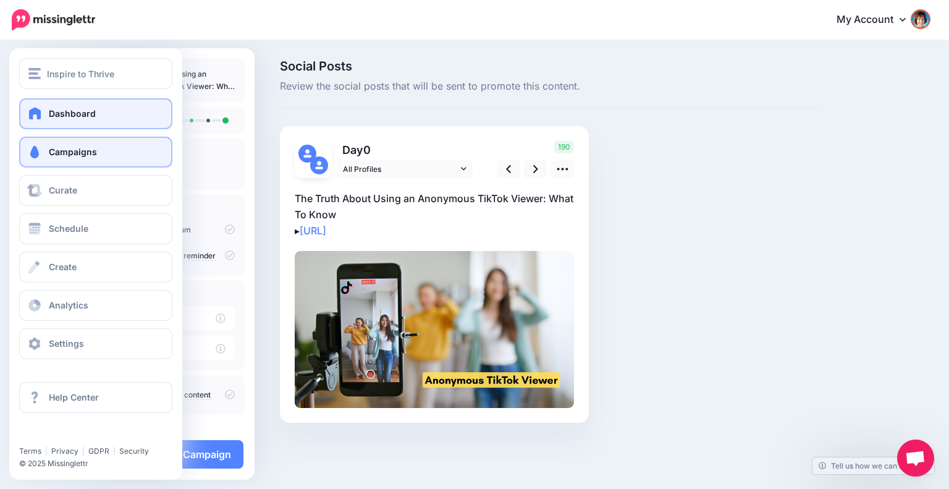
click at [38, 112] on span at bounding box center [35, 113] width 16 height 12
click at [40, 112] on span at bounding box center [35, 113] width 16 height 12
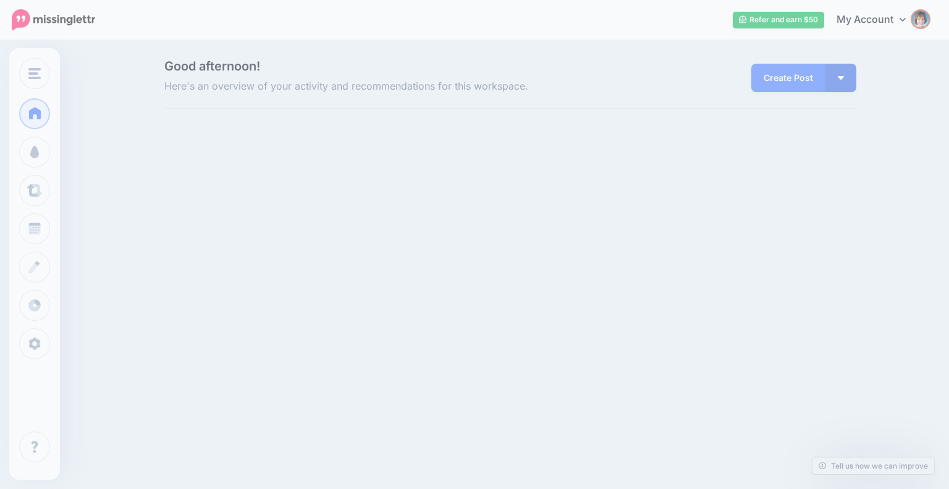
click at [48, 109] on link "Dashboard" at bounding box center [34, 113] width 31 height 31
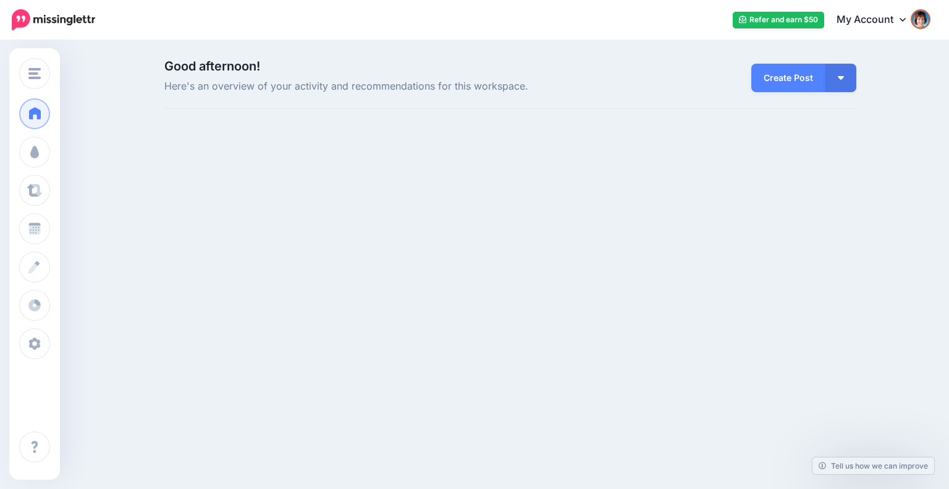
click at [48, 109] on link "Dashboard" at bounding box center [34, 113] width 31 height 31
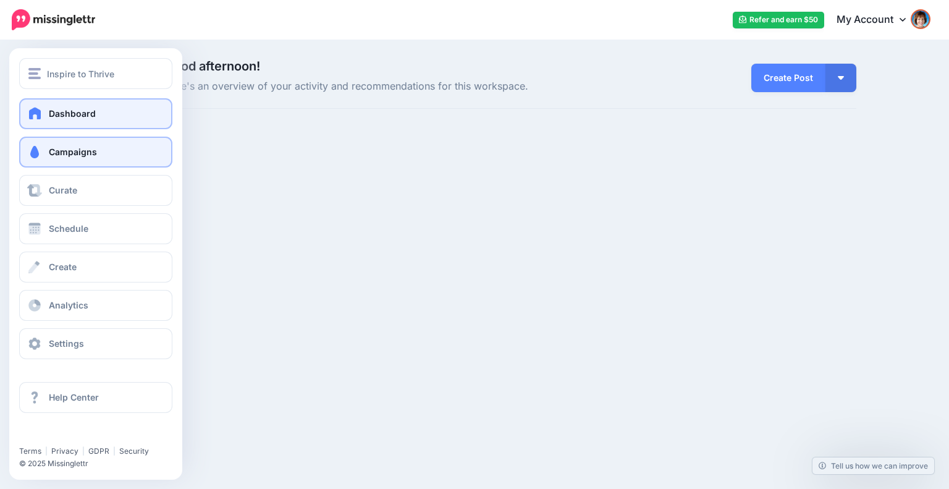
click at [84, 143] on link "Campaigns" at bounding box center [95, 152] width 153 height 31
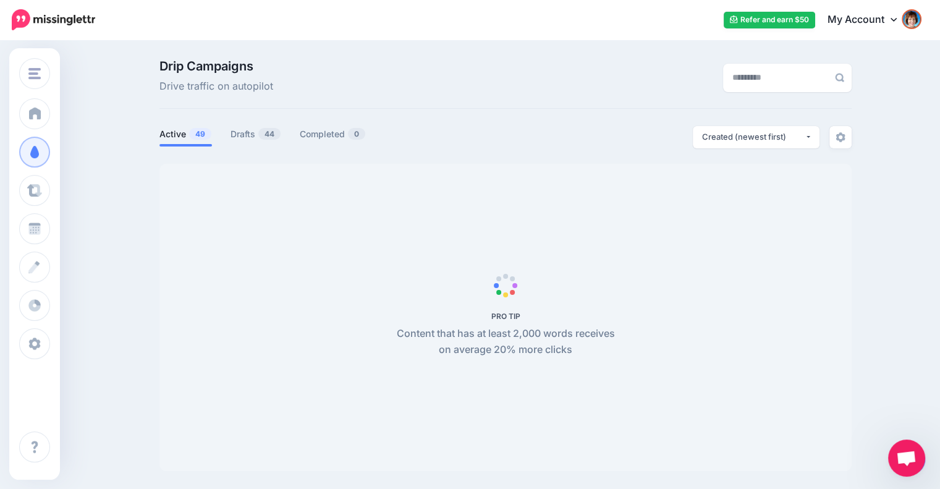
click at [201, 137] on span "49" at bounding box center [200, 134] width 22 height 12
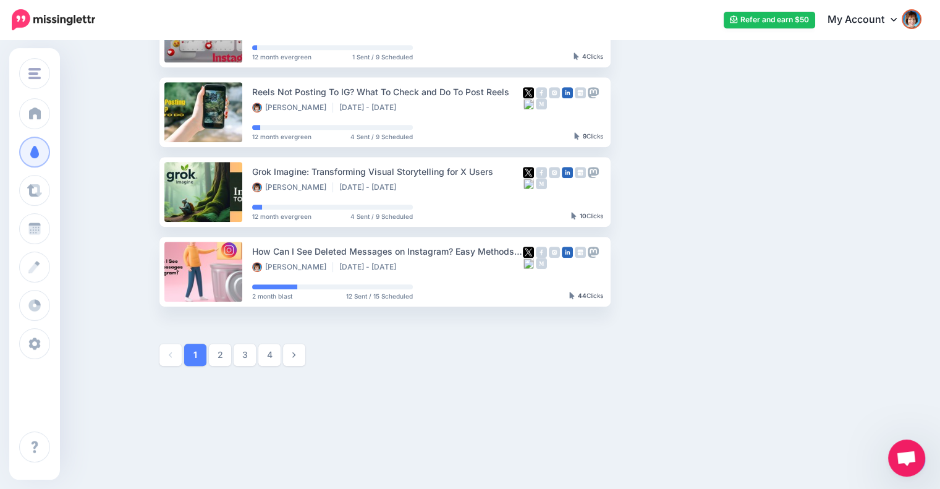
scroll to position [645, 0]
click at [272, 352] on link "4" at bounding box center [269, 354] width 22 height 22
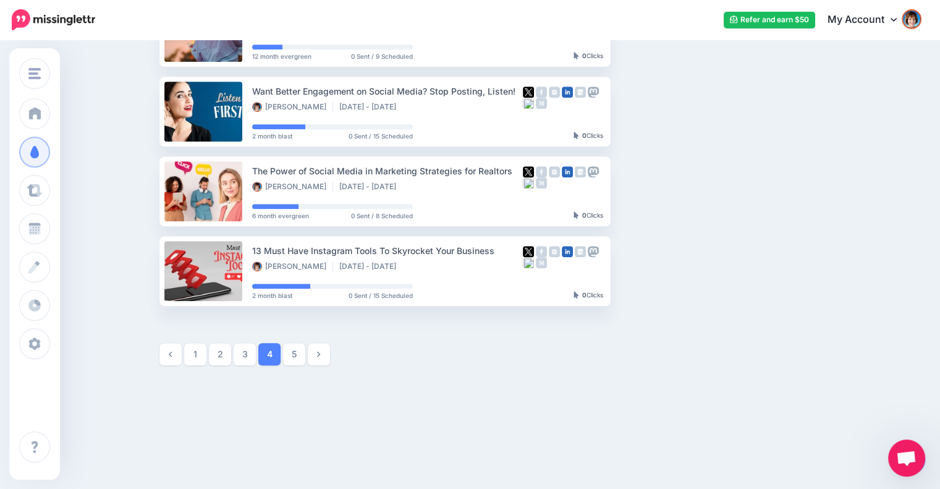
scroll to position [542, 0]
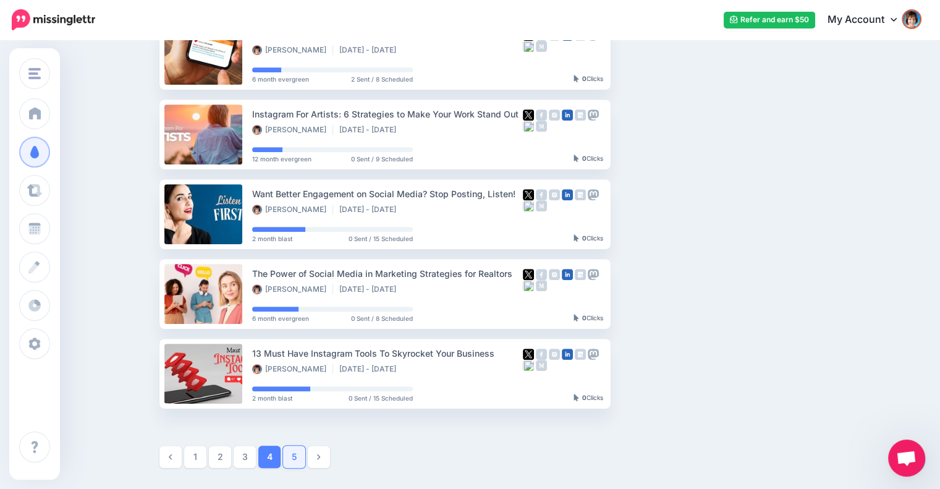
click at [294, 449] on link "5" at bounding box center [294, 456] width 22 height 22
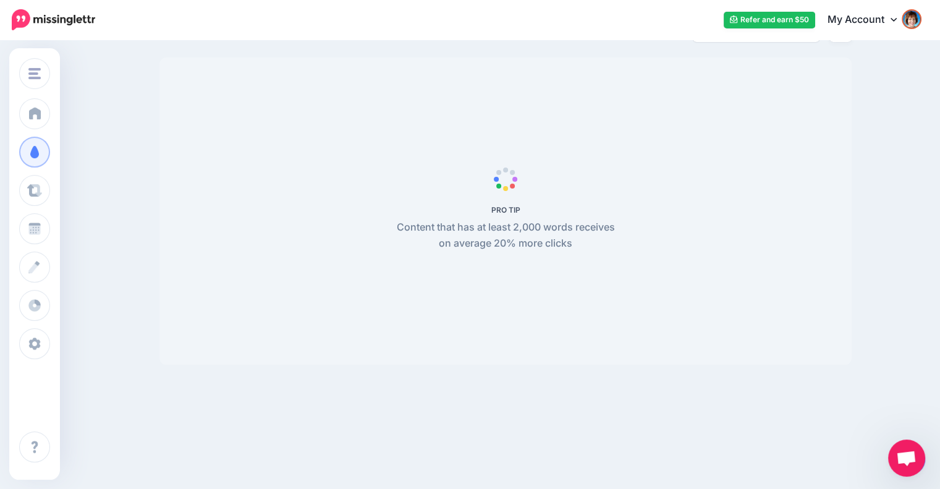
scroll to position [106, 0]
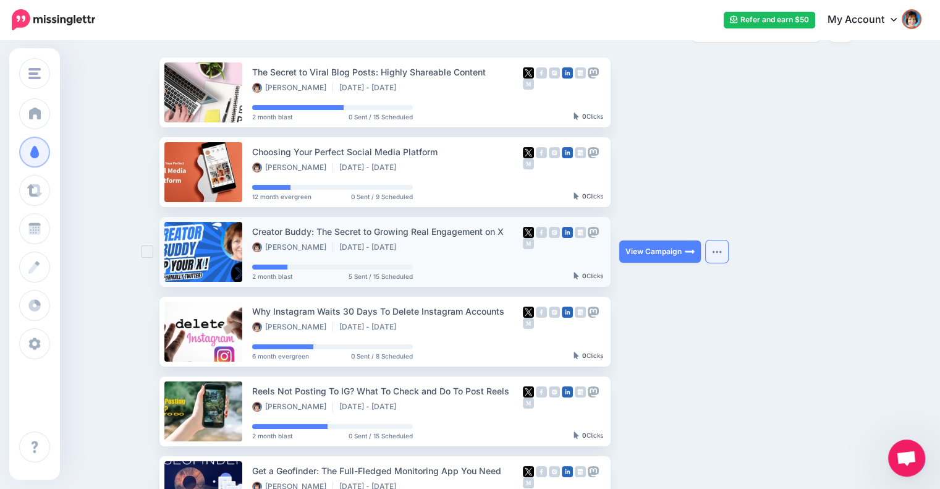
click at [721, 247] on button "button" at bounding box center [717, 251] width 22 height 22
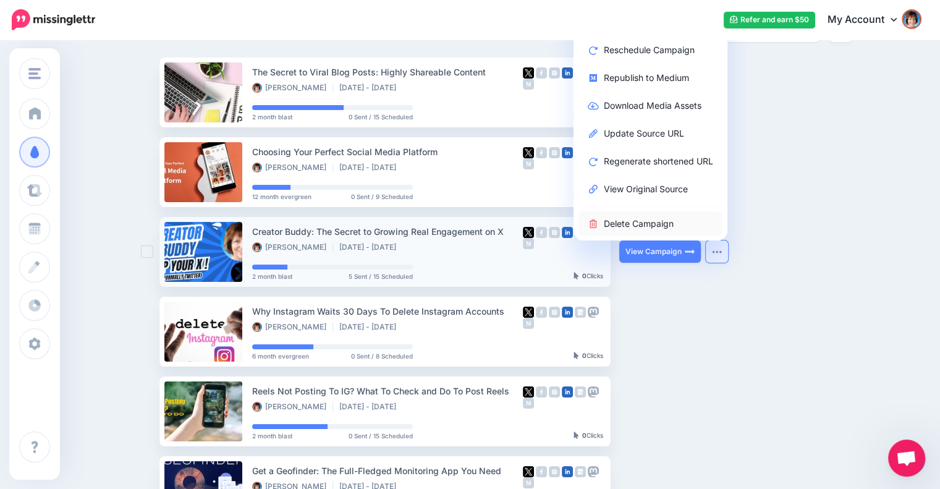
click at [665, 222] on link "Delete Campaign" at bounding box center [650, 223] width 144 height 24
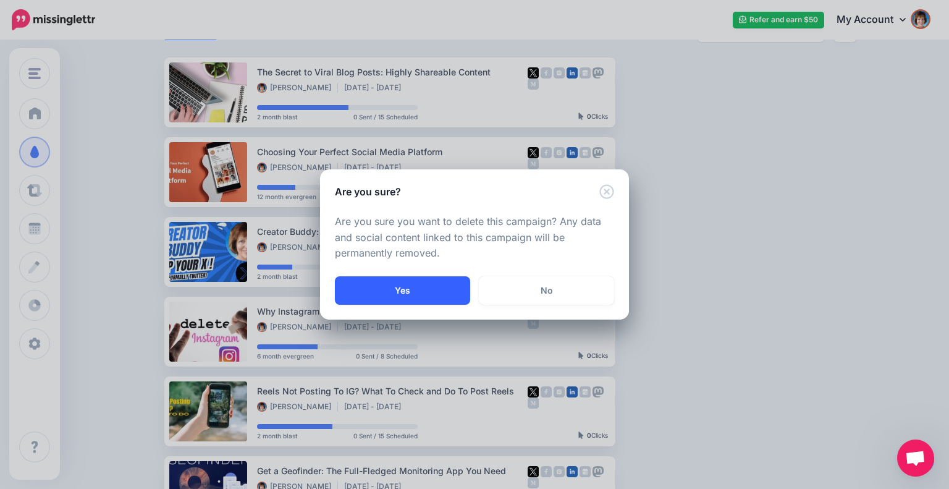
click at [405, 290] on button "Yes" at bounding box center [402, 290] width 135 height 28
